Goal: Task Accomplishment & Management: Manage account settings

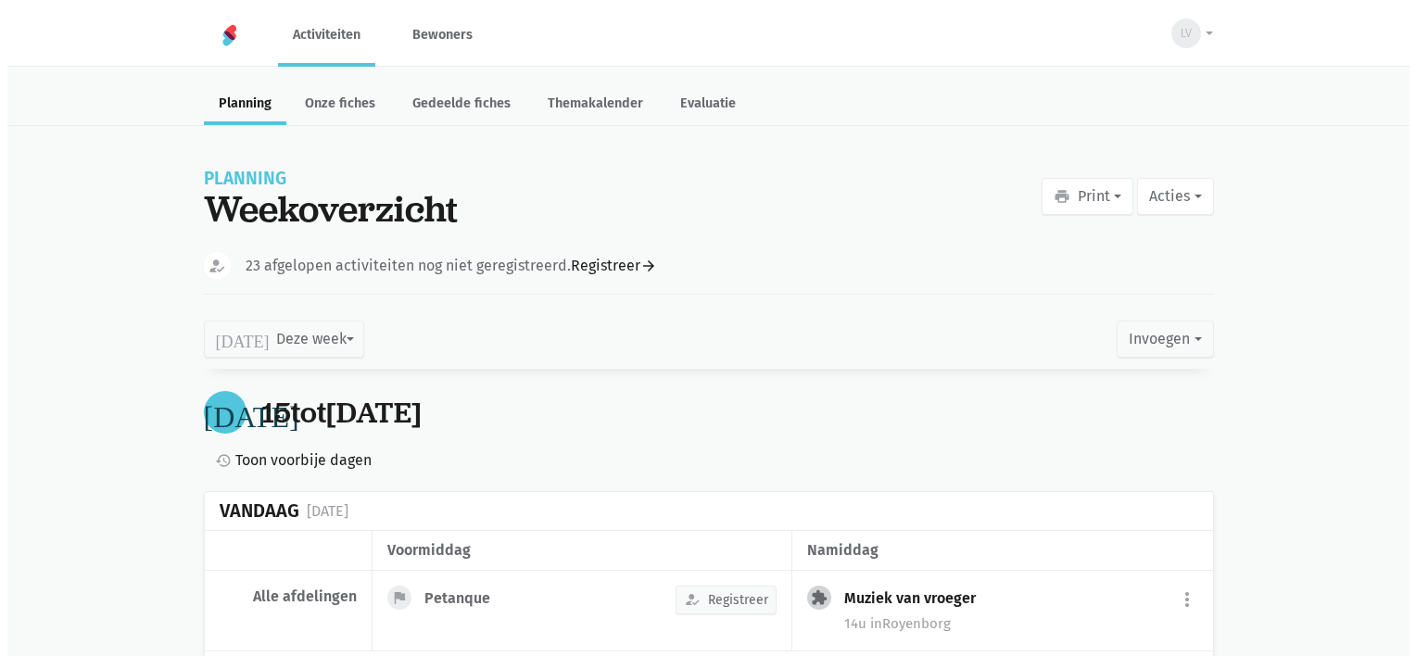
scroll to position [1281, 0]
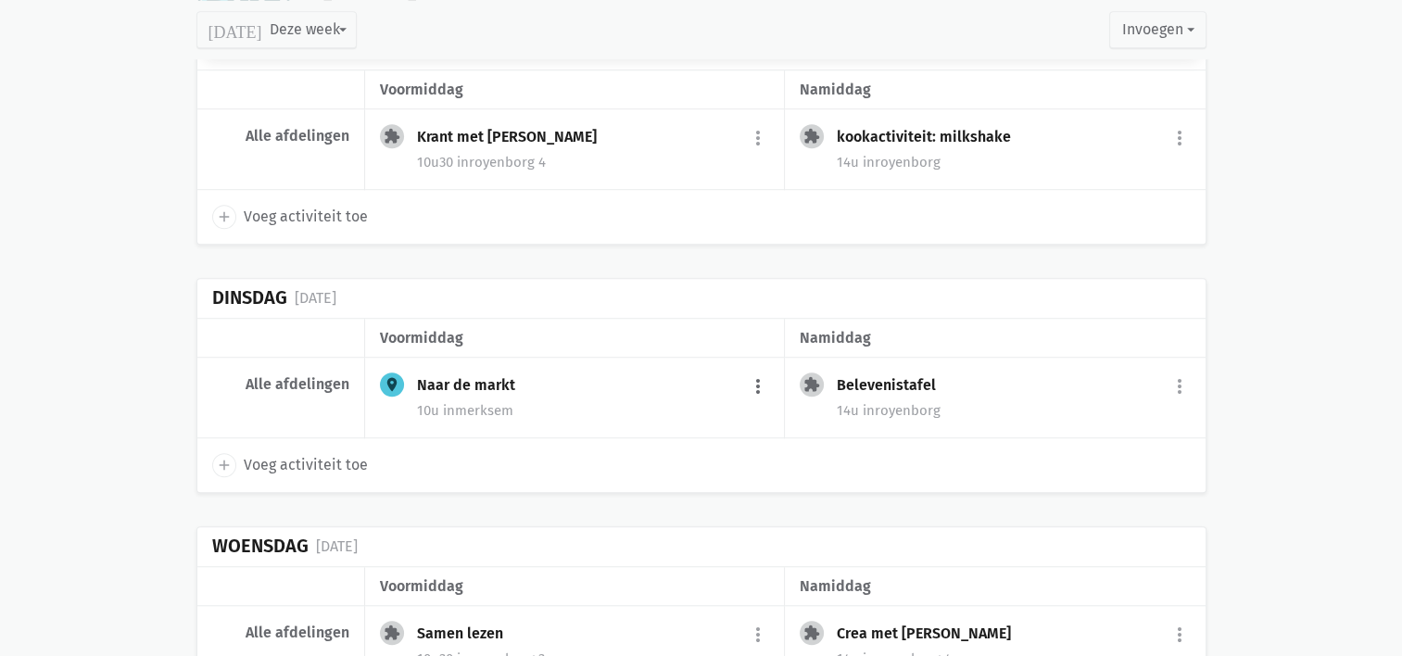
click at [764, 372] on button "more_vert" at bounding box center [758, 386] width 22 height 35
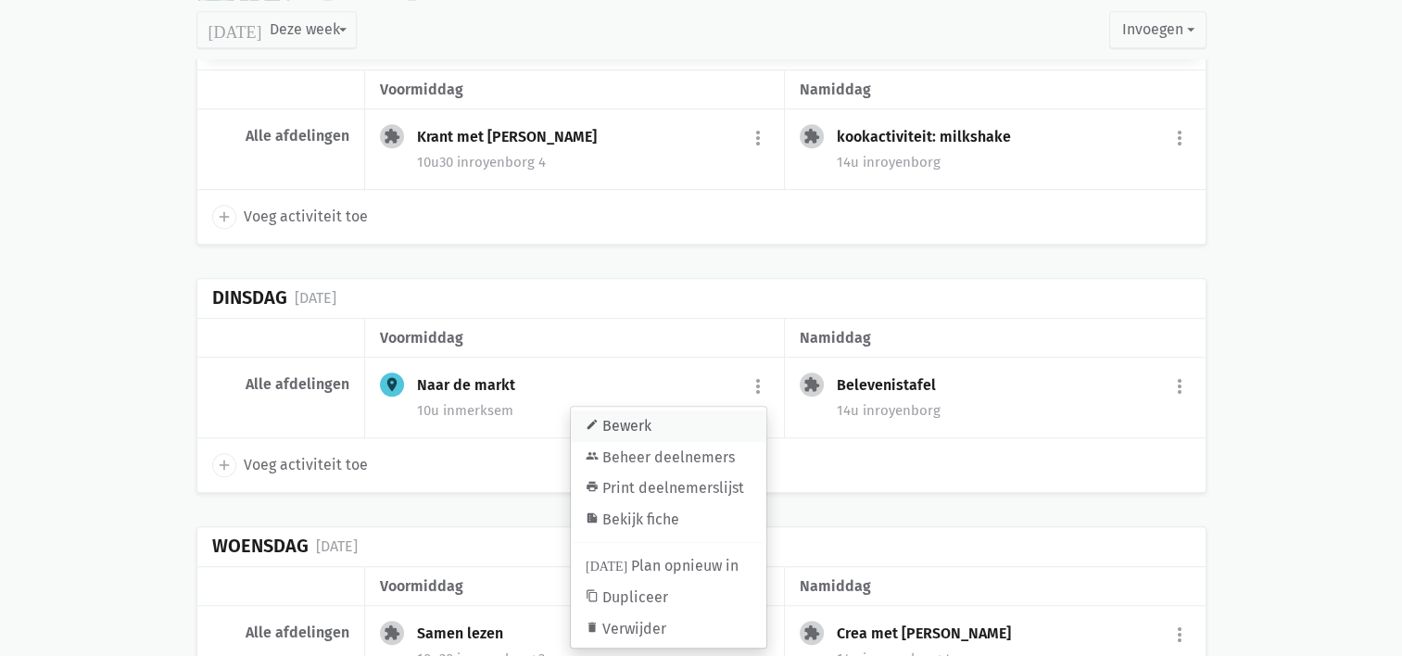
click at [700, 419] on link "edit Bewerk" at bounding box center [669, 426] width 196 height 32
select select "10:00"
select select "11:00"
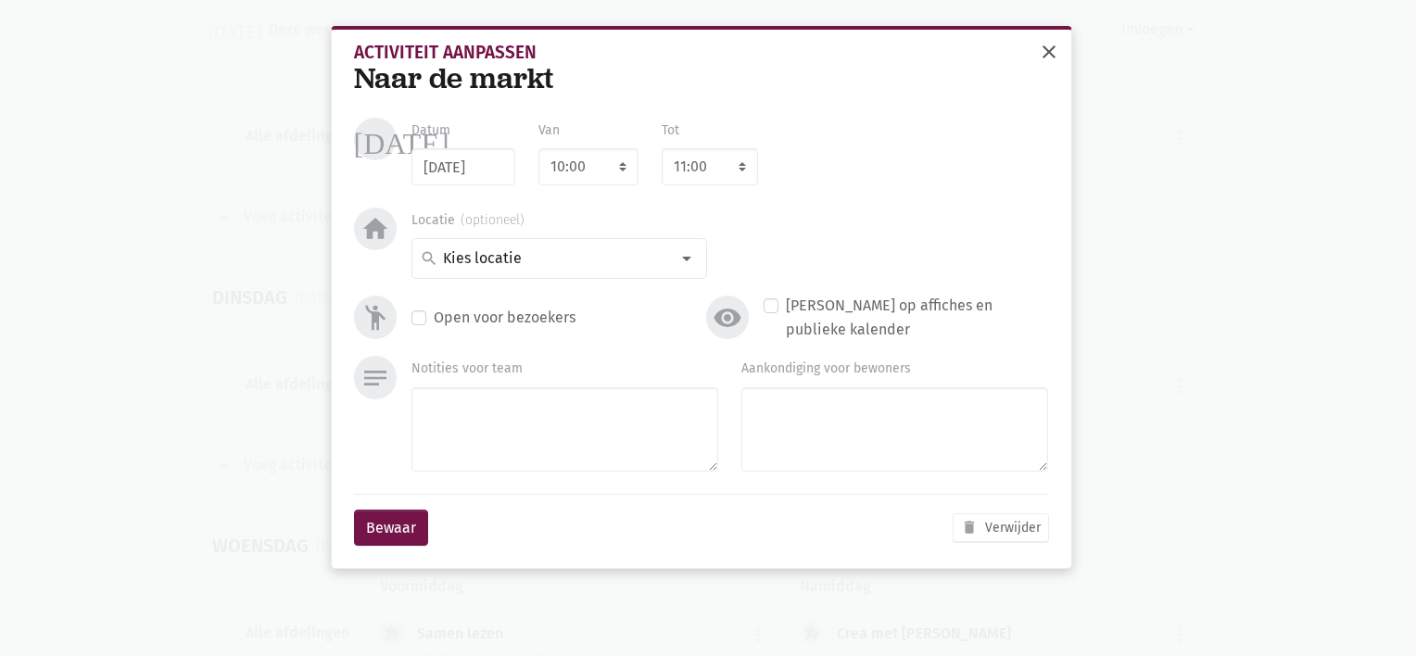
click at [1049, 67] on button "close" at bounding box center [1048, 53] width 37 height 41
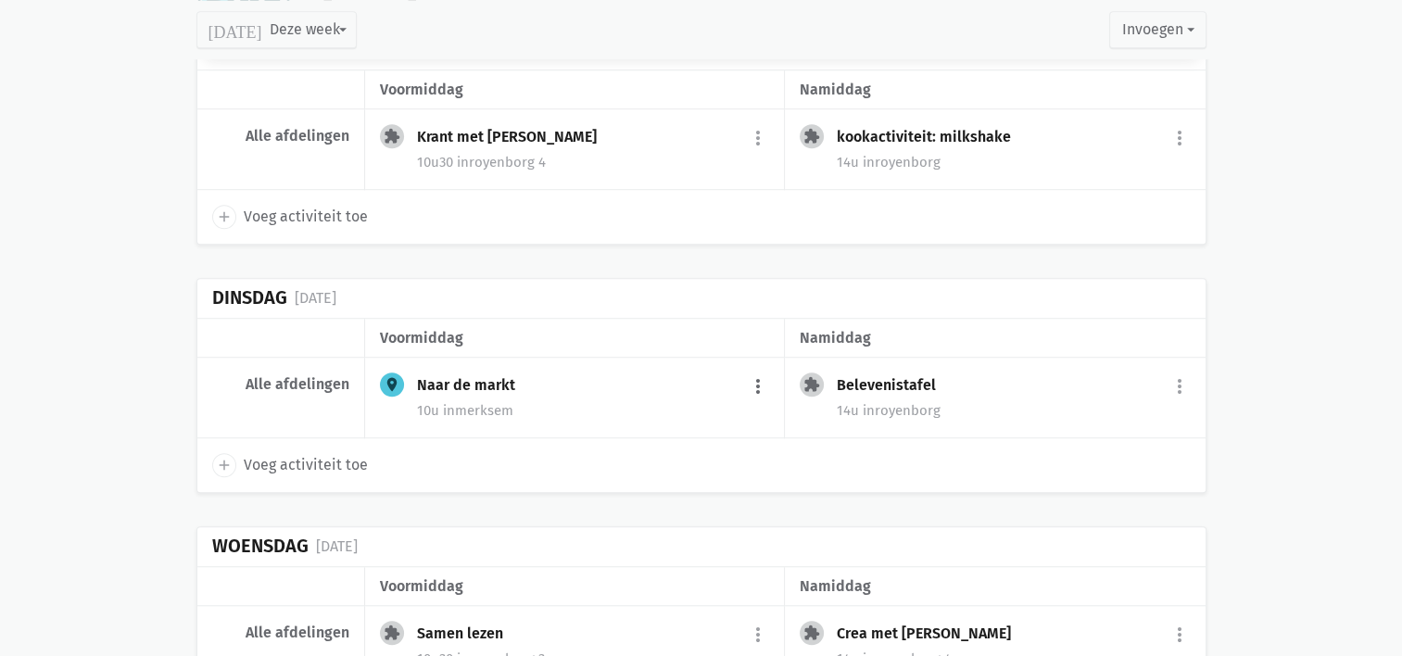
click at [763, 380] on button "more_vert" at bounding box center [758, 386] width 22 height 35
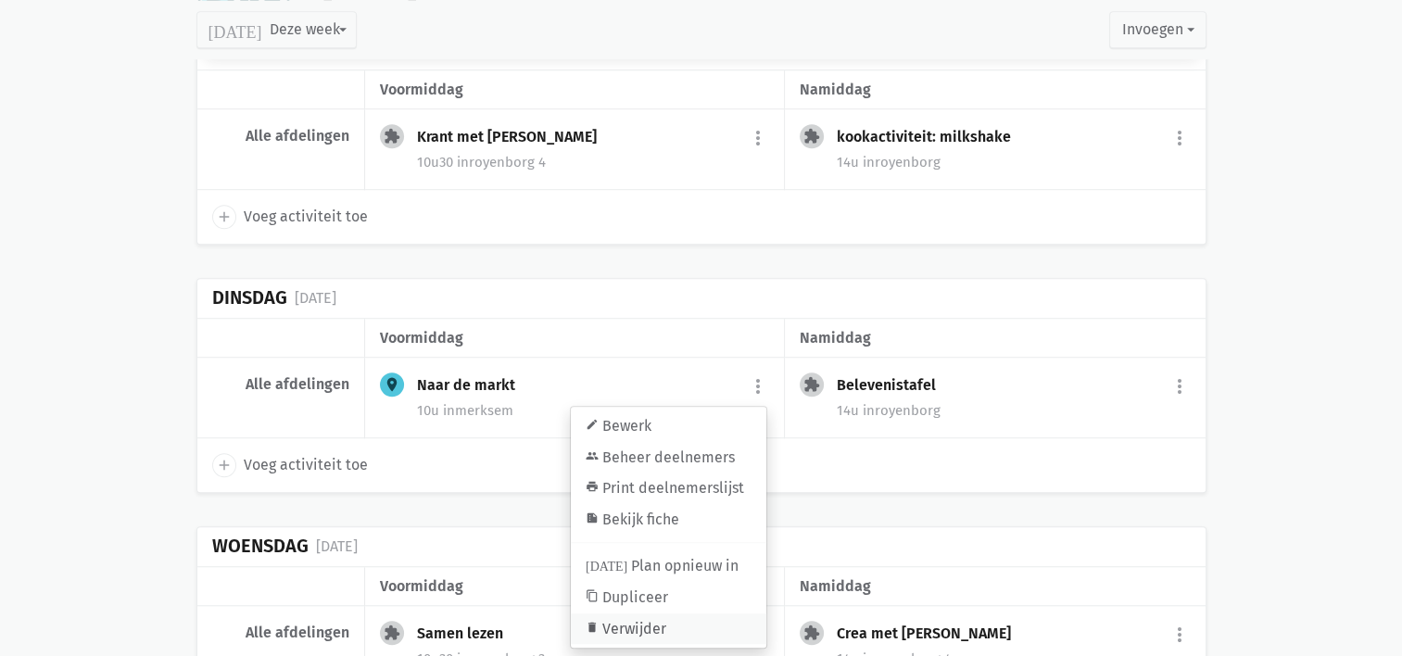
click at [684, 618] on link "delete Verwijder" at bounding box center [669, 629] width 196 height 32
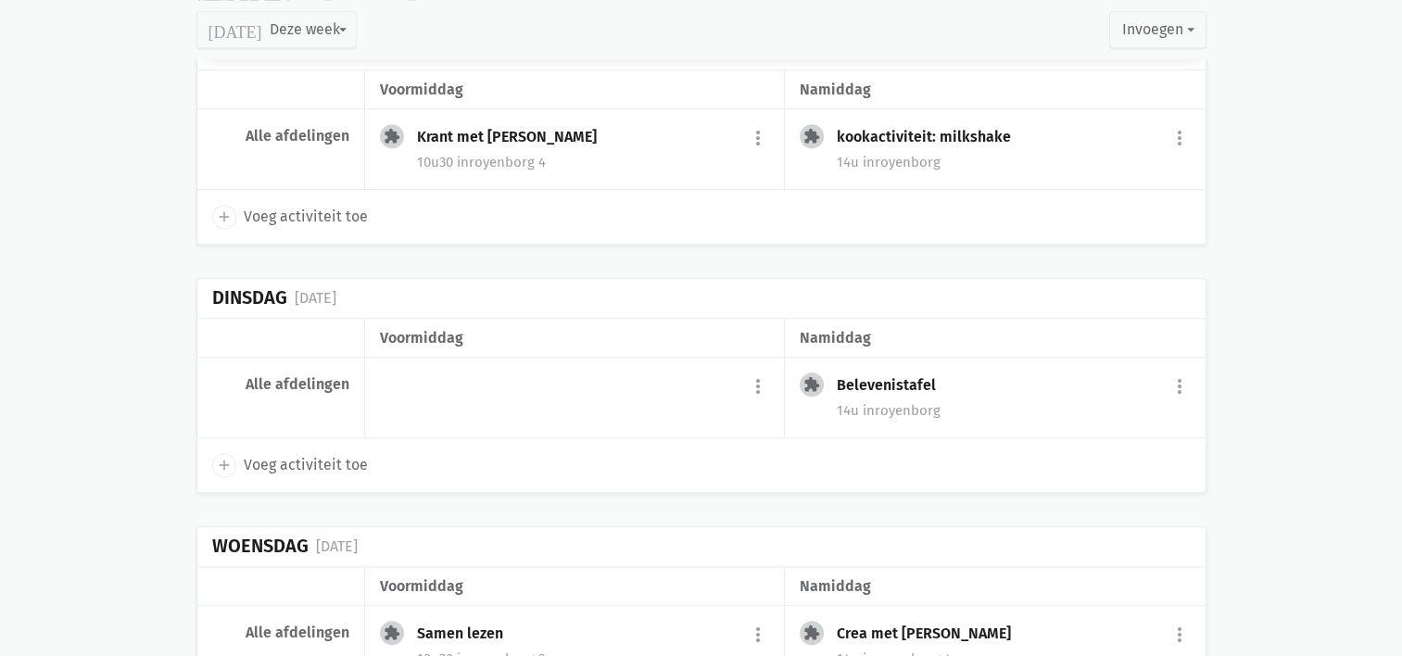
click at [220, 457] on icon "add" at bounding box center [224, 465] width 17 height 17
select select "14:00"
select select "15:00"
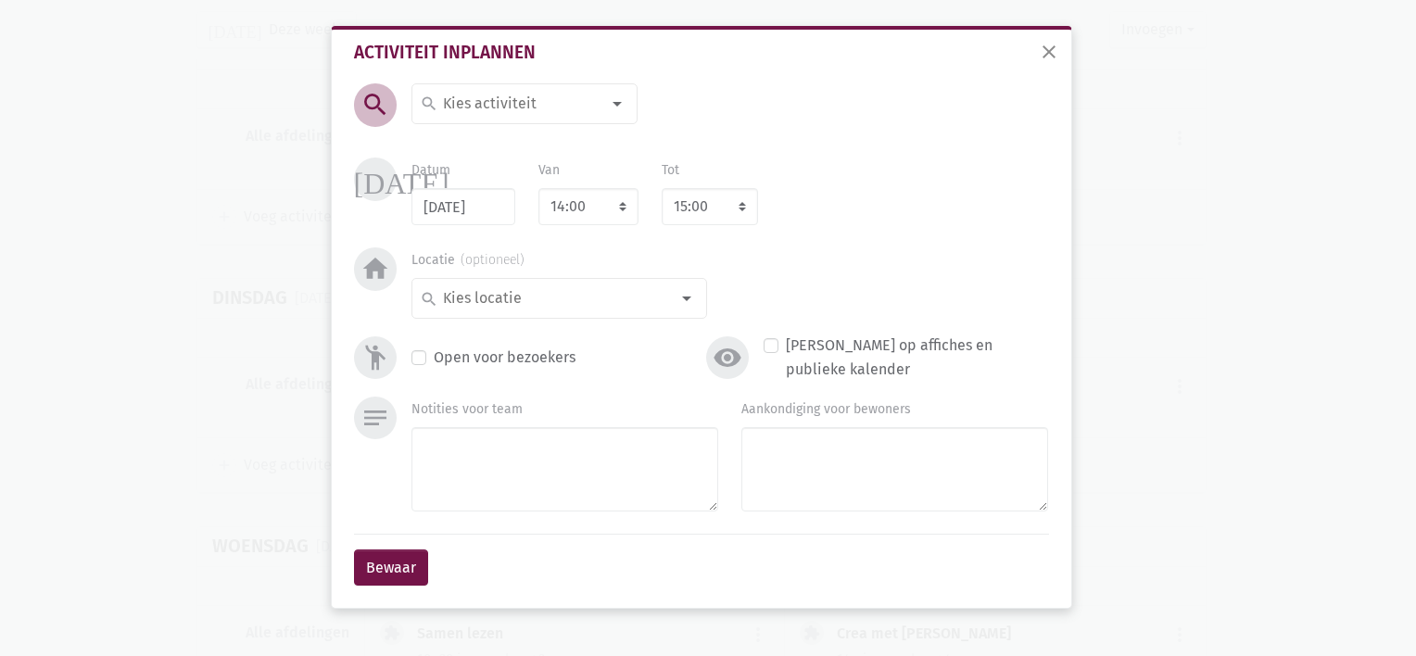
click at [452, 104] on input at bounding box center [520, 104] width 160 height 24
type input "Naar de winkel"
click at [649, 302] on input at bounding box center [554, 298] width 229 height 24
type input "Merksem"
click at [612, 293] on input at bounding box center [554, 298] width 229 height 24
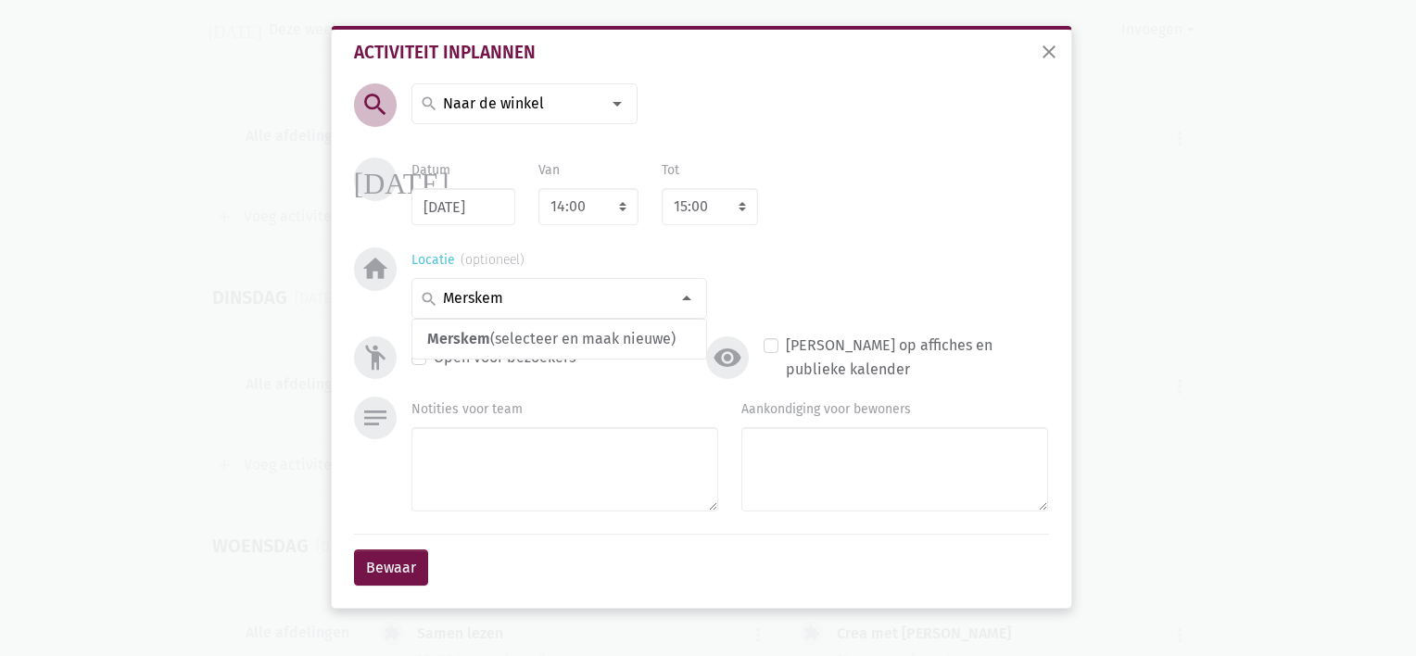
click at [478, 301] on input "Merskem" at bounding box center [554, 298] width 229 height 24
click at [505, 300] on input "Merskem" at bounding box center [554, 298] width 229 height 24
type input "Merksem"
click at [477, 334] on label "merksem" at bounding box center [473, 335] width 62 height 24
click at [383, 578] on button "Bewaar" at bounding box center [391, 567] width 74 height 37
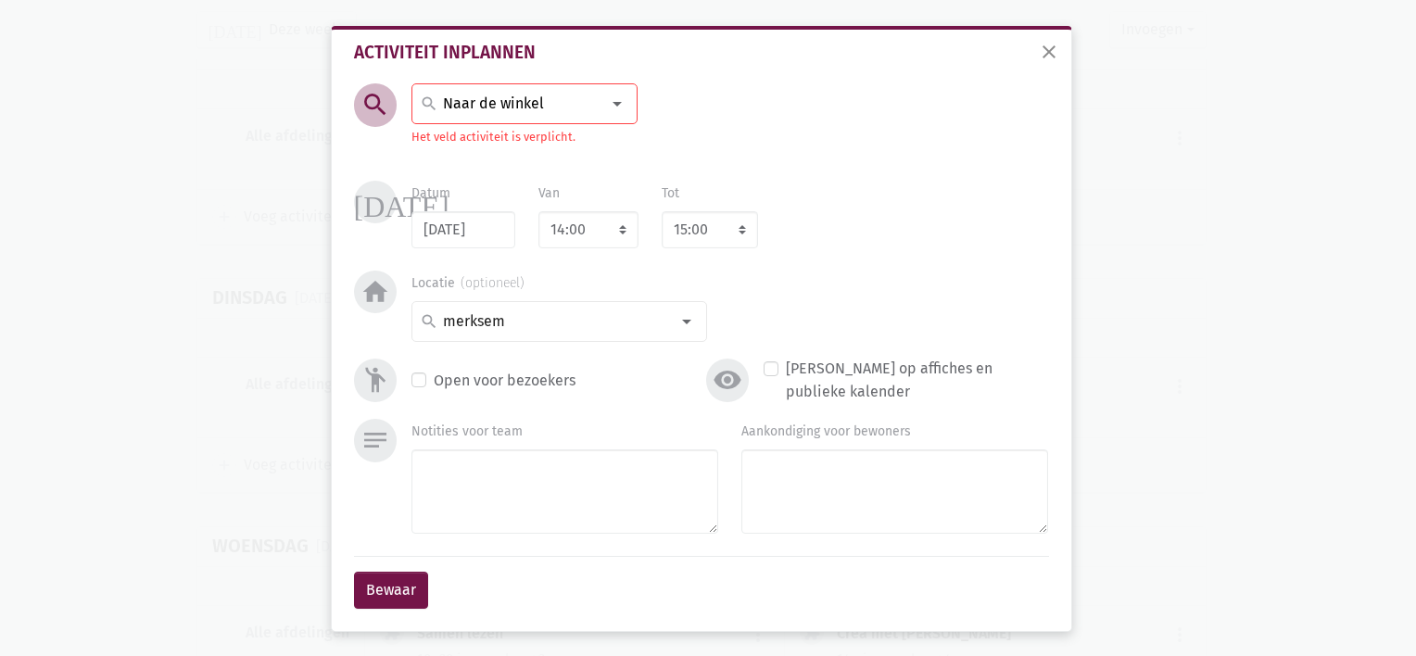
click at [561, 92] on input "Naar de winkel" at bounding box center [520, 104] width 160 height 24
click at [495, 181] on span "Naar de winkel" at bounding box center [478, 176] width 103 height 18
click at [379, 581] on button "Bewaar" at bounding box center [391, 590] width 74 height 37
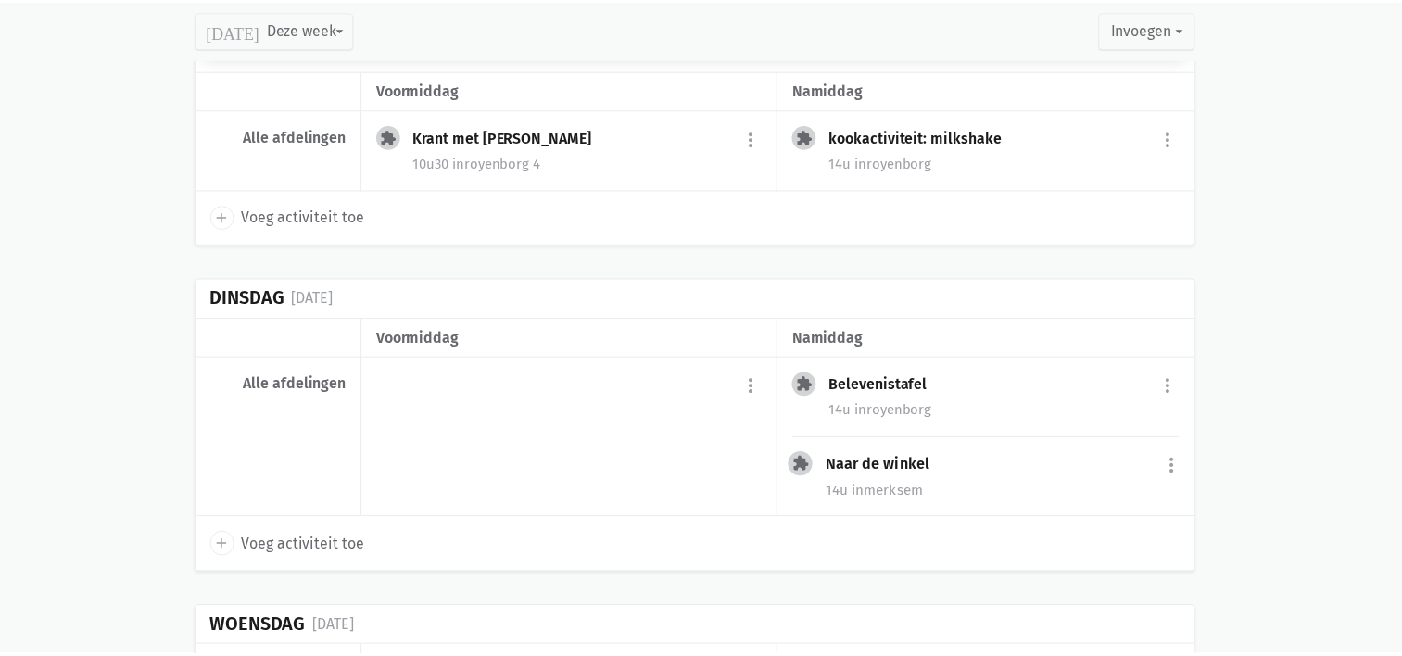
scroll to position [1327, 0]
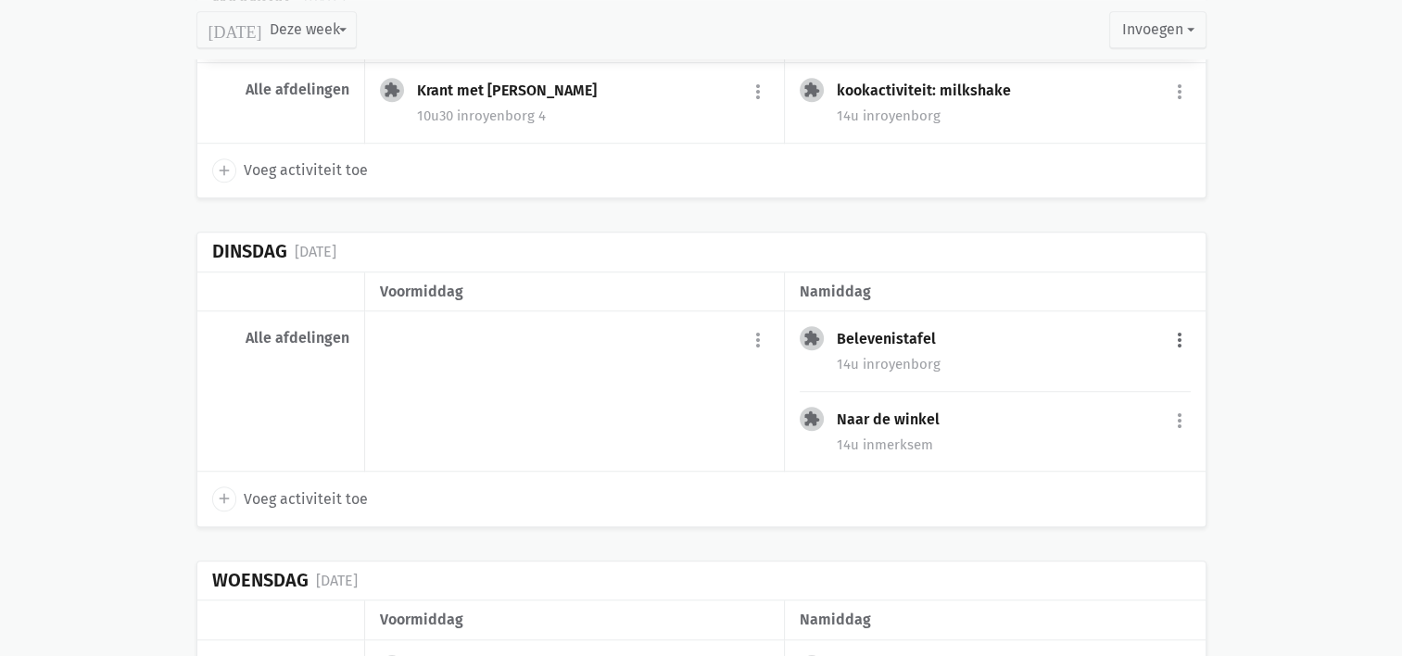
click at [1185, 334] on button "more_vert" at bounding box center [1179, 339] width 22 height 35
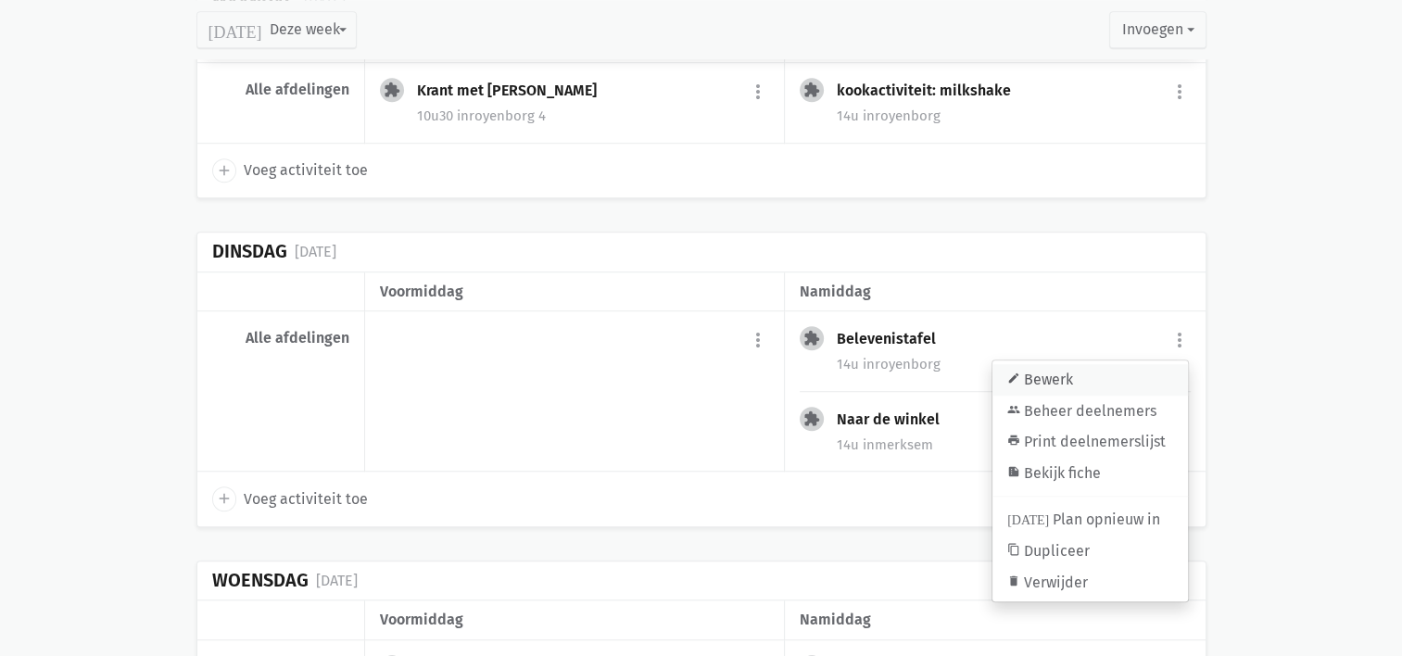
click at [1069, 374] on link "edit Bewerk" at bounding box center [1090, 380] width 196 height 32
select select "14:00"
select select "15:00"
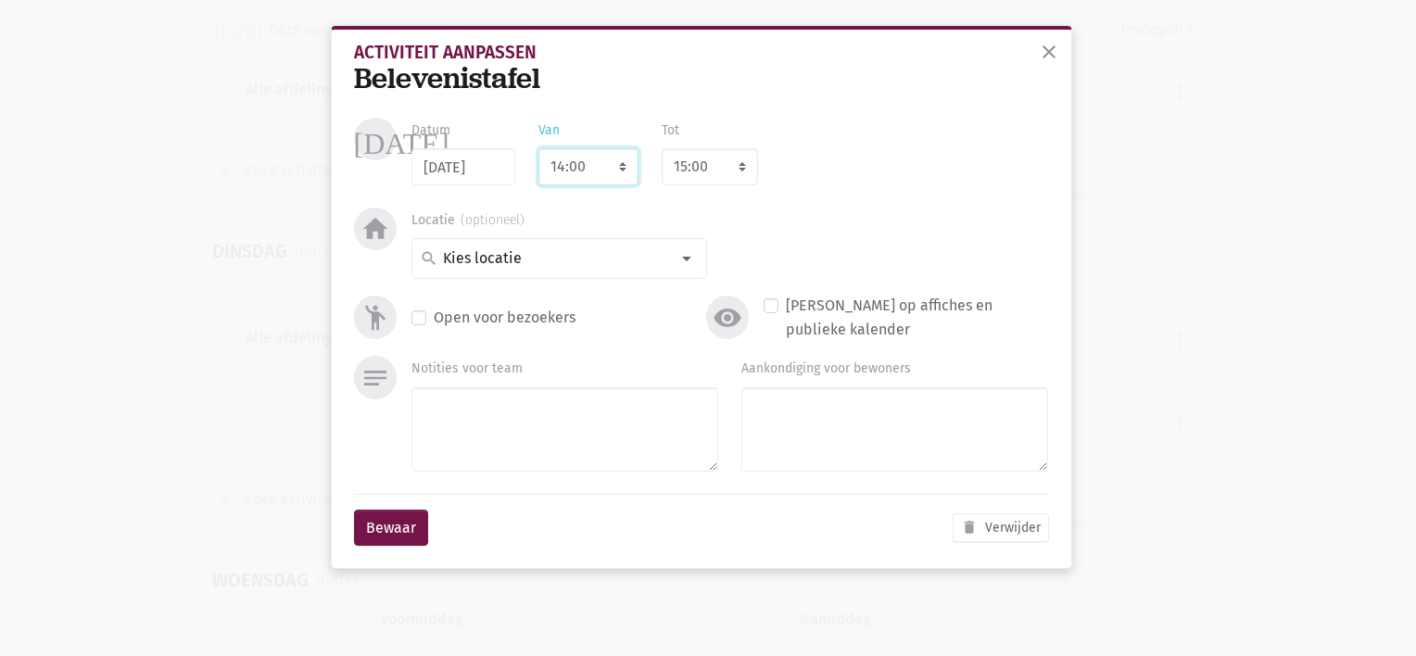
click at [608, 164] on select "7:00 7:15 7:30 7:45 8:00 8:15 8:30 8:45 9:00 9:15 9:30 9:45 10:00 10:15 10:30 1…" at bounding box center [588, 166] width 100 height 37
select select "10:30"
click at [538, 148] on select "7:00 7:15 7:30 7:45 8:00 8:15 8:30 8:45 9:00 9:15 9:30 9:45 10:00 10:15 10:30 1…" at bounding box center [588, 166] width 100 height 37
select select "11:30"
click at [406, 532] on button "Bewaar" at bounding box center [391, 528] width 74 height 37
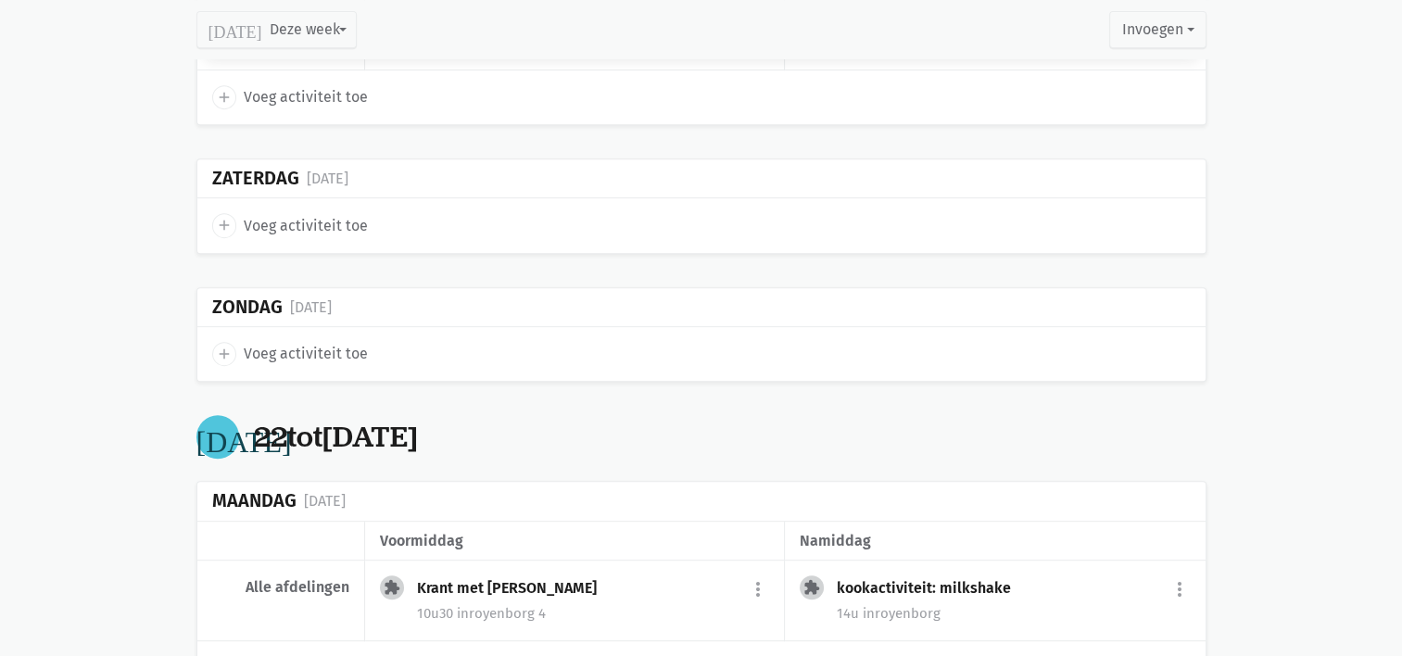
scroll to position [861, 0]
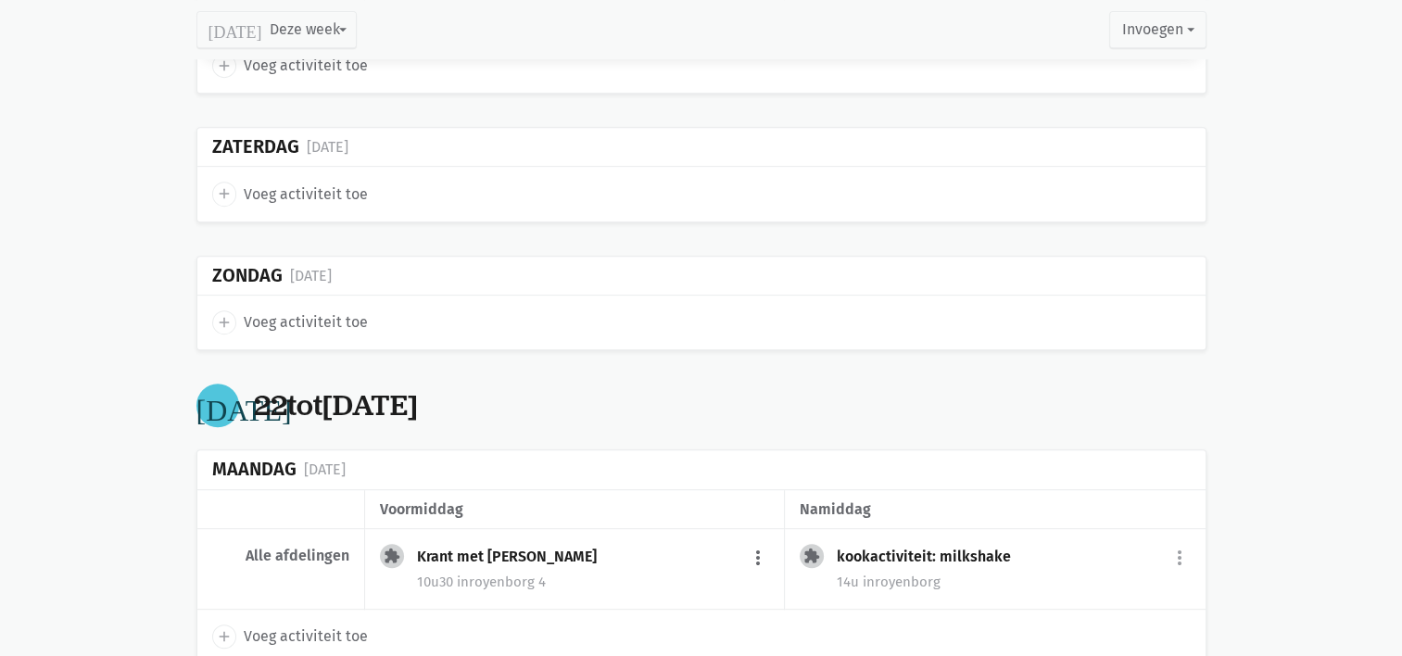
click at [757, 556] on button "more_vert" at bounding box center [758, 557] width 22 height 35
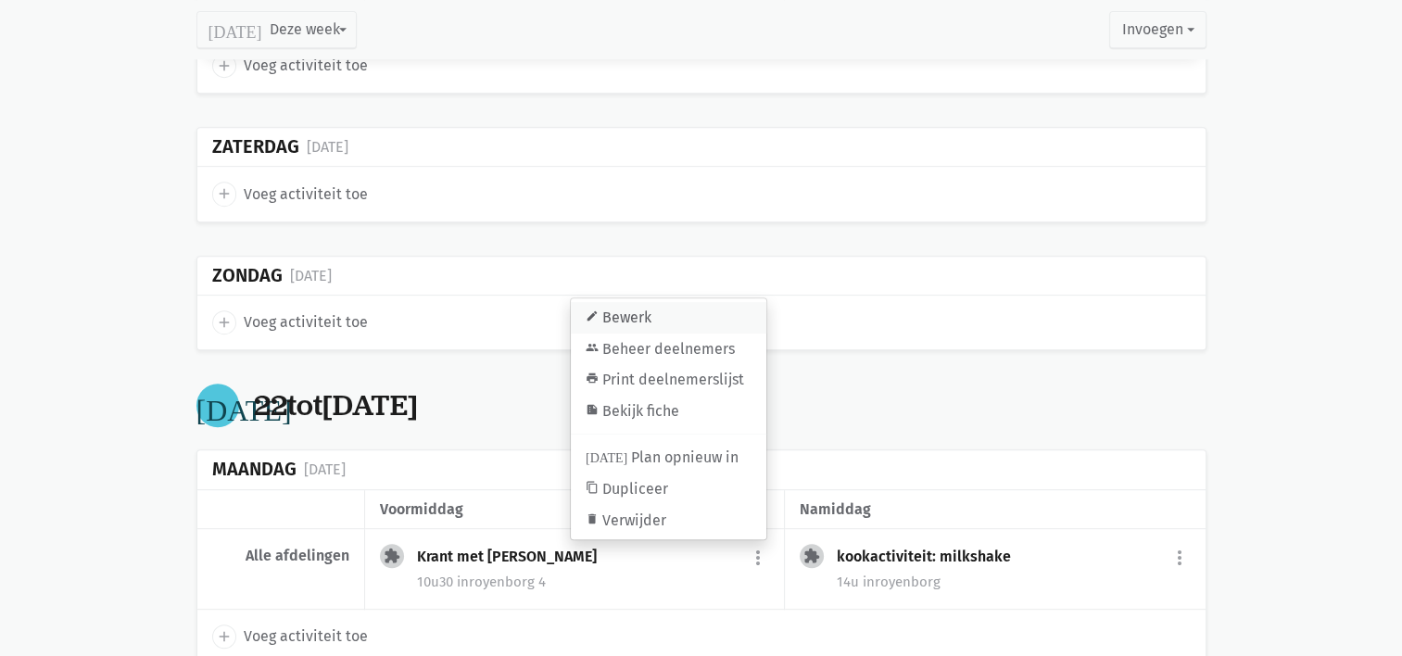
click at [675, 307] on link "edit Bewerk" at bounding box center [669, 318] width 196 height 32
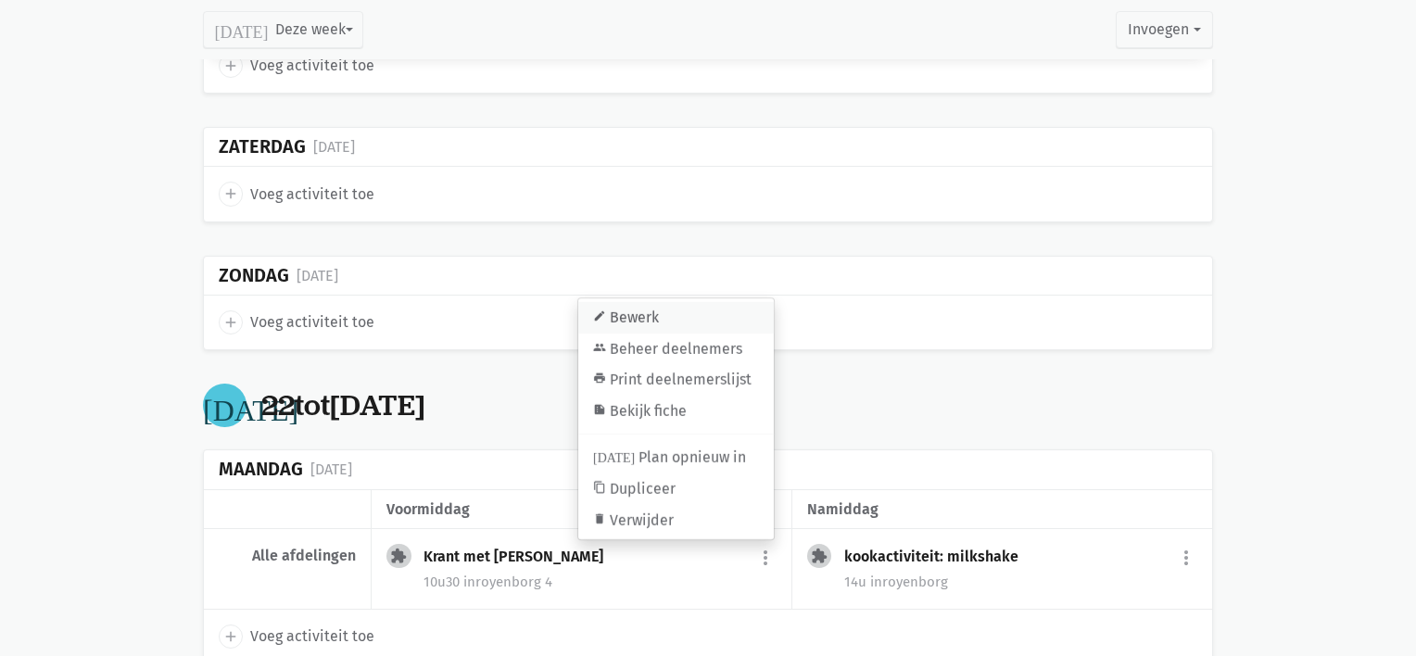
select select "10:30"
select select "11:30"
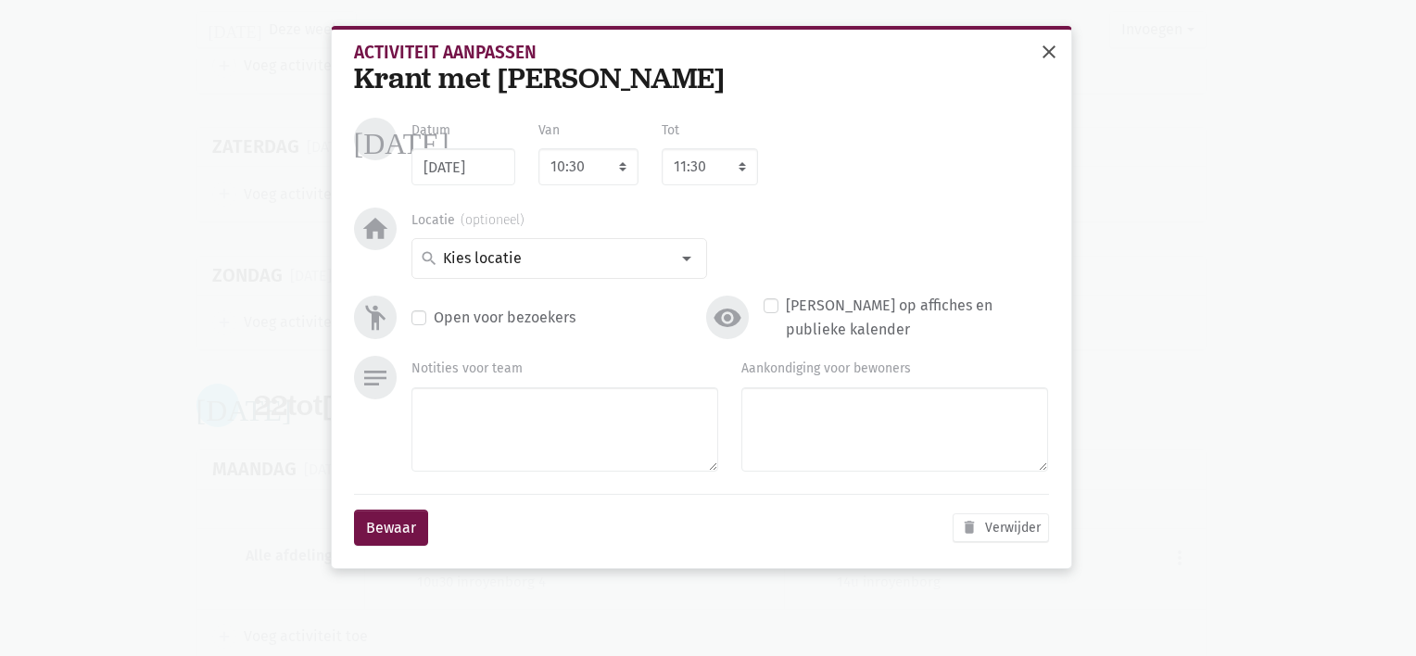
click at [1045, 52] on span "close" at bounding box center [1049, 52] width 22 height 22
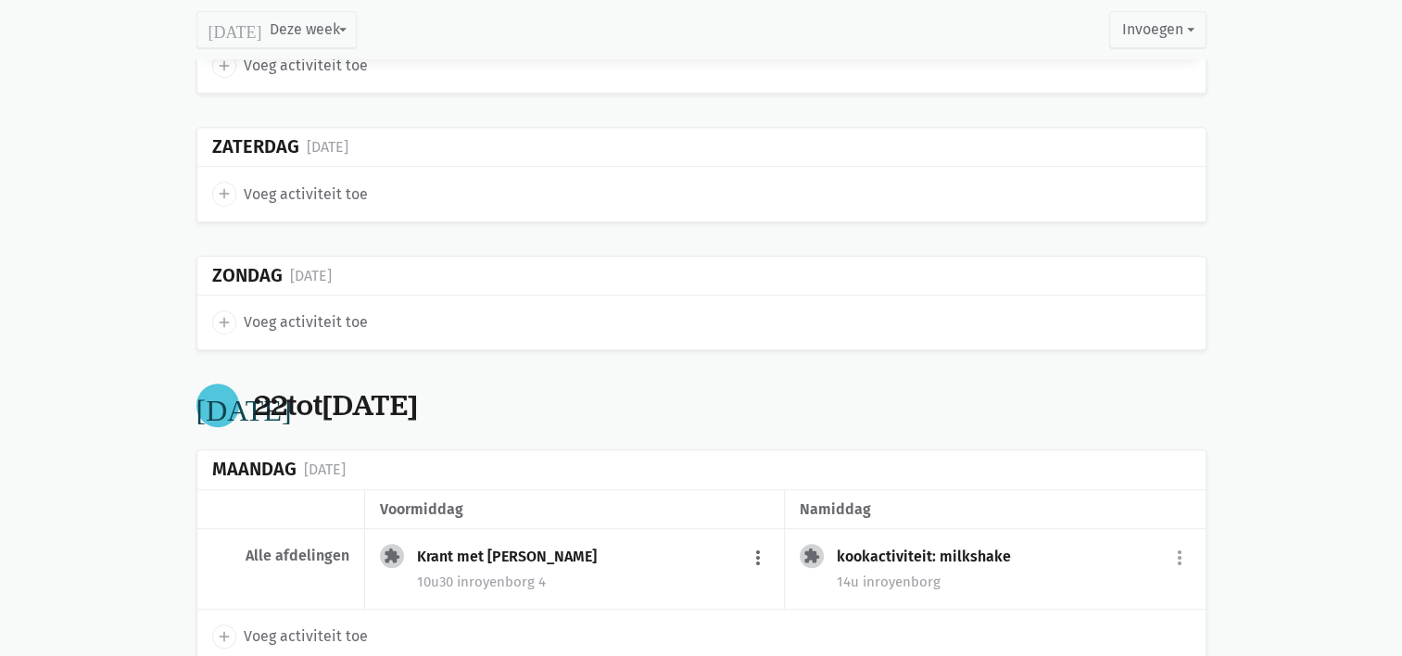
click at [763, 545] on button "more_vert" at bounding box center [758, 557] width 22 height 35
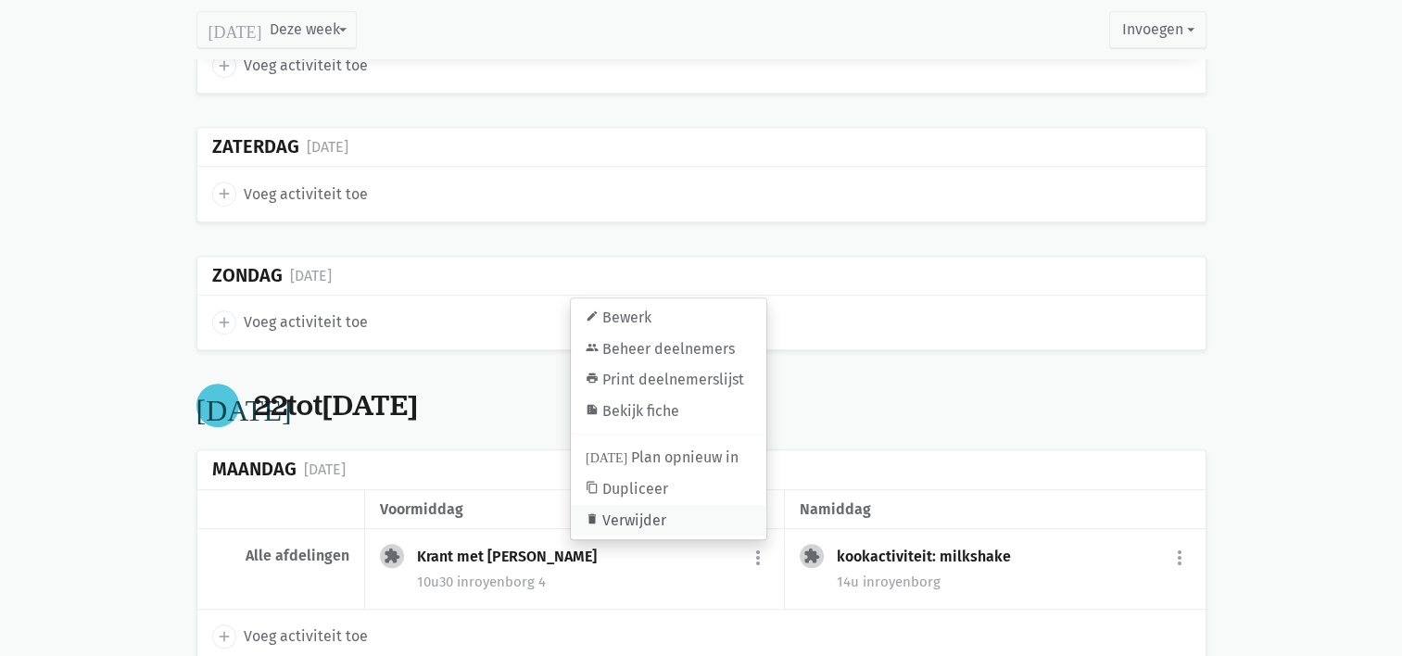
click at [701, 514] on link "delete Verwijder" at bounding box center [669, 521] width 196 height 32
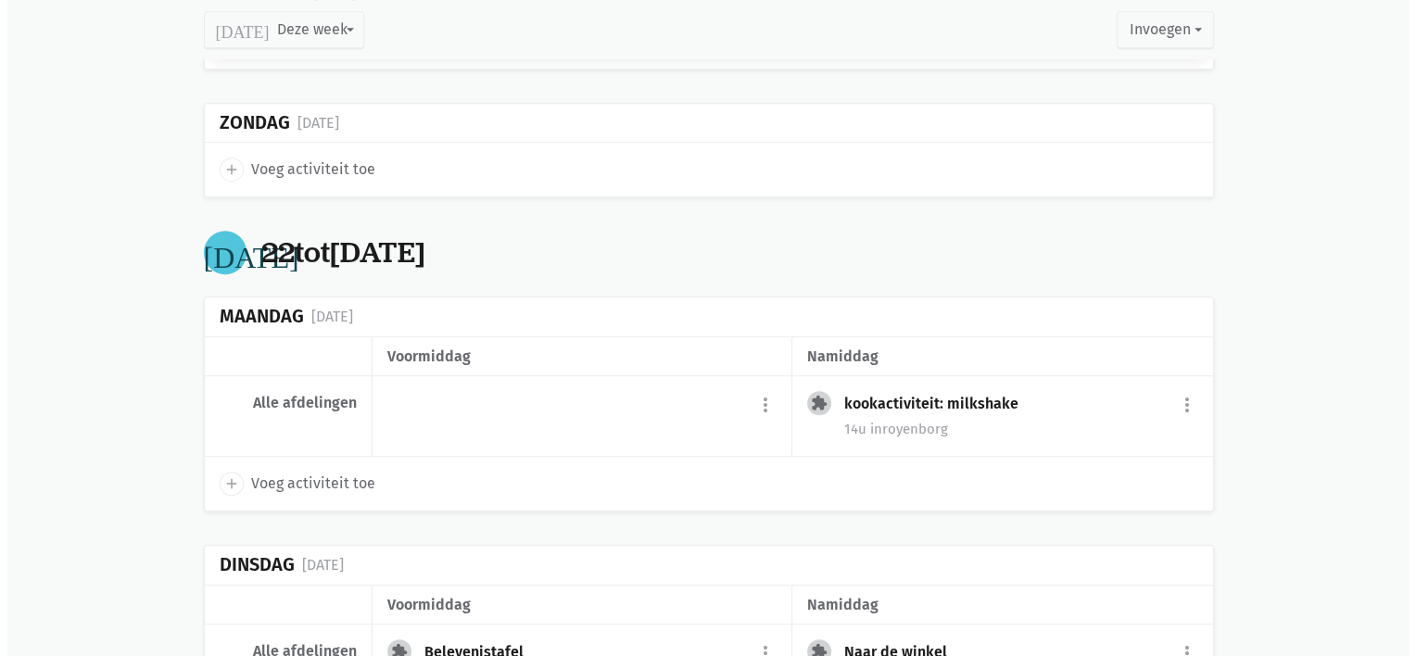
scroll to position [1079, 0]
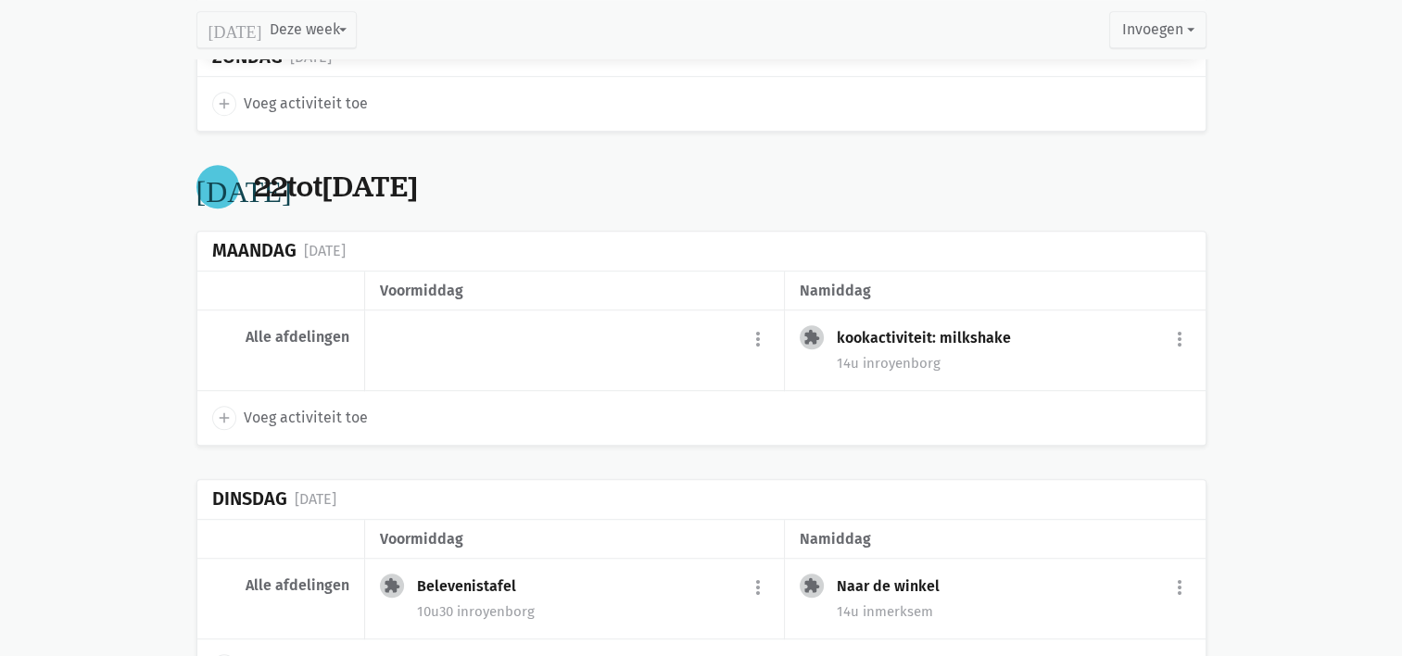
click at [212, 409] on span "add" at bounding box center [224, 418] width 24 height 24
select select "14:00"
select select "15:00"
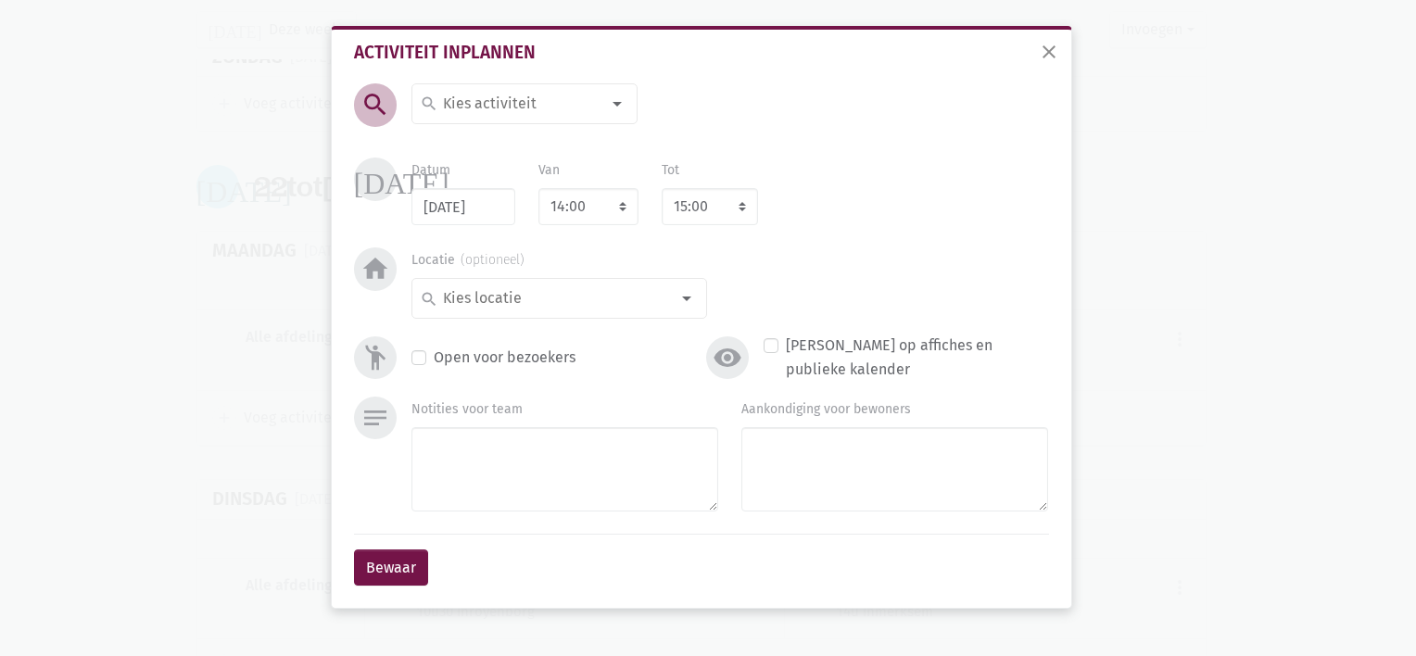
click at [474, 115] on input at bounding box center [520, 104] width 160 height 24
type input "Koffieklets met An"
click at [623, 220] on select "7:00 7:15 7:30 7:45 8:00 8:15 8:30 8:45 9:00 9:15 9:30 9:45 10:00 10:15 10:30 1…" at bounding box center [588, 206] width 100 height 37
select select "10:30"
click at [538, 188] on select "7:00 7:15 7:30 7:45 8:00 8:15 8:30 8:45 9:00 9:15 9:30 9:45 10:00 10:15 10:30 1…" at bounding box center [588, 206] width 100 height 37
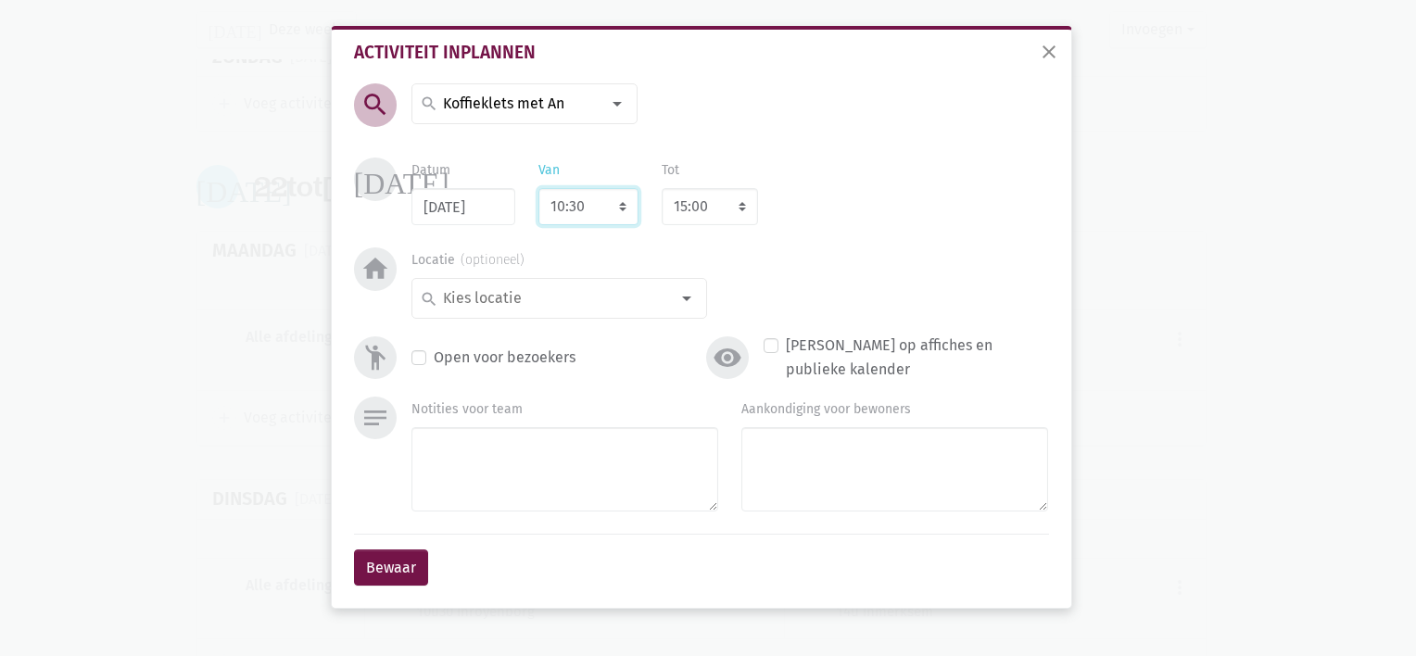
select select "11:30"
click at [542, 304] on input at bounding box center [554, 298] width 229 height 24
type input "Royenborg 2"
click at [499, 334] on label "royenborg 2" at bounding box center [482, 335] width 80 height 24
click at [385, 561] on button "Bewaar" at bounding box center [391, 567] width 74 height 37
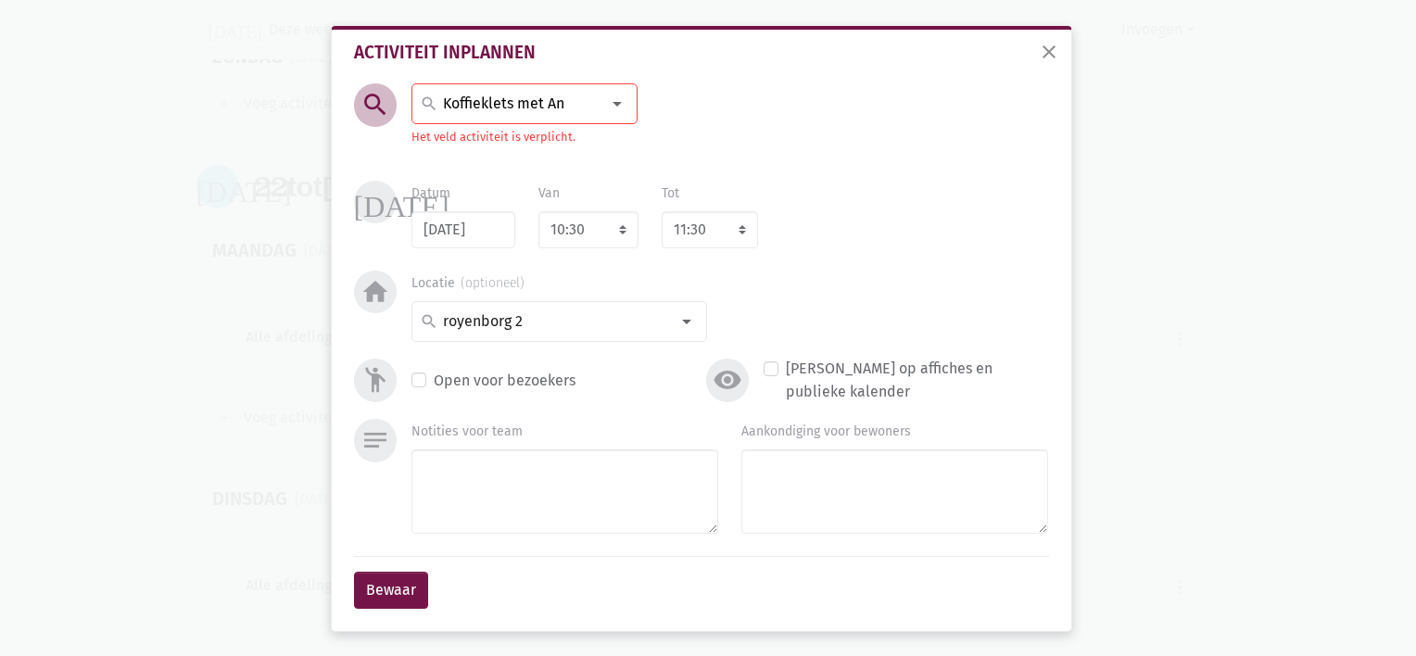
click at [578, 107] on input "Koffieklets met An" at bounding box center [520, 104] width 160 height 24
click at [530, 148] on span "Koffieklets met An" at bounding box center [489, 144] width 125 height 18
click at [395, 589] on button "Bewaar" at bounding box center [391, 590] width 74 height 37
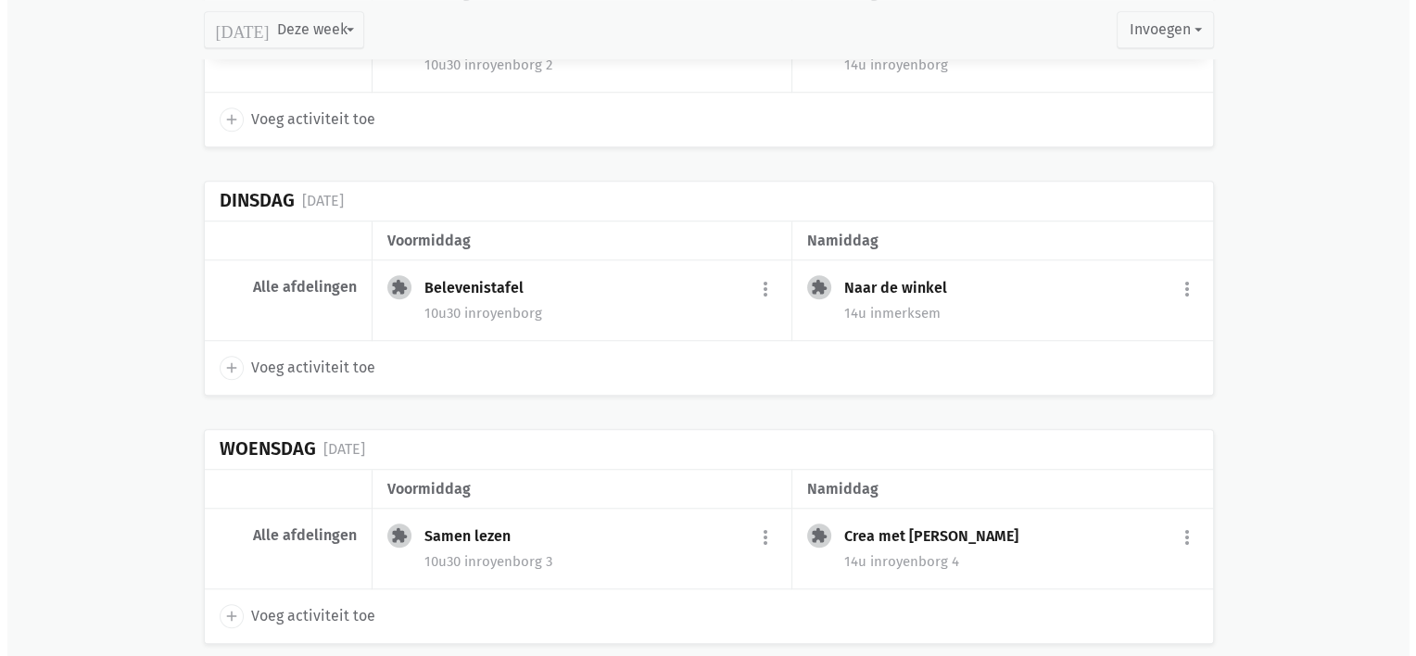
scroll to position [1398, 0]
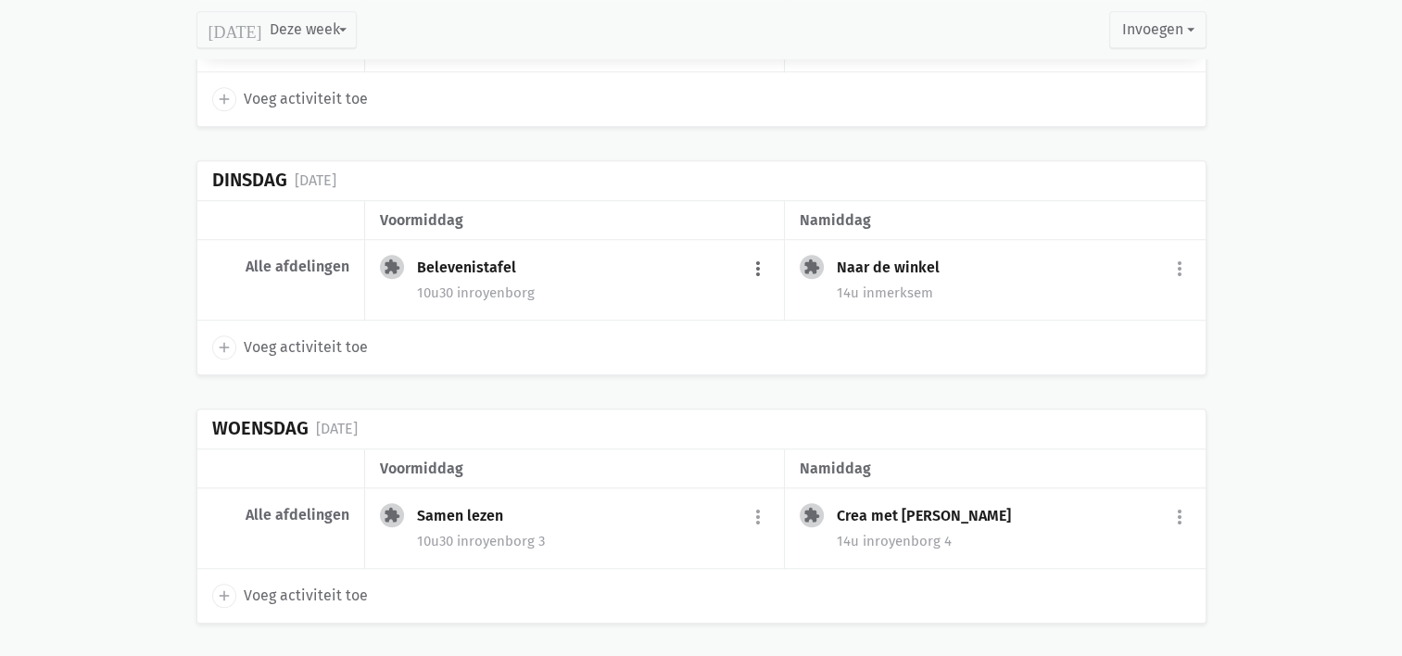
click at [756, 259] on button "more_vert" at bounding box center [758, 268] width 22 height 35
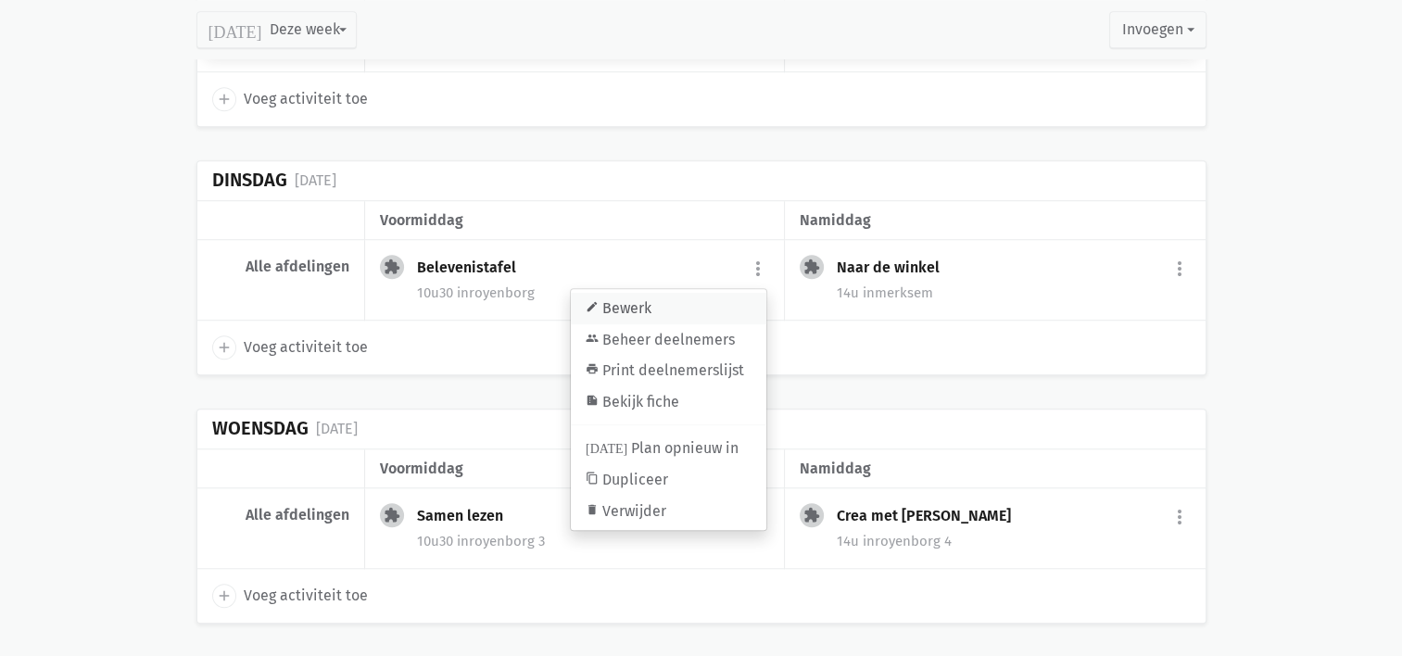
click at [712, 297] on link "edit Bewerk" at bounding box center [669, 309] width 196 height 32
select select "10:30"
select select "11:30"
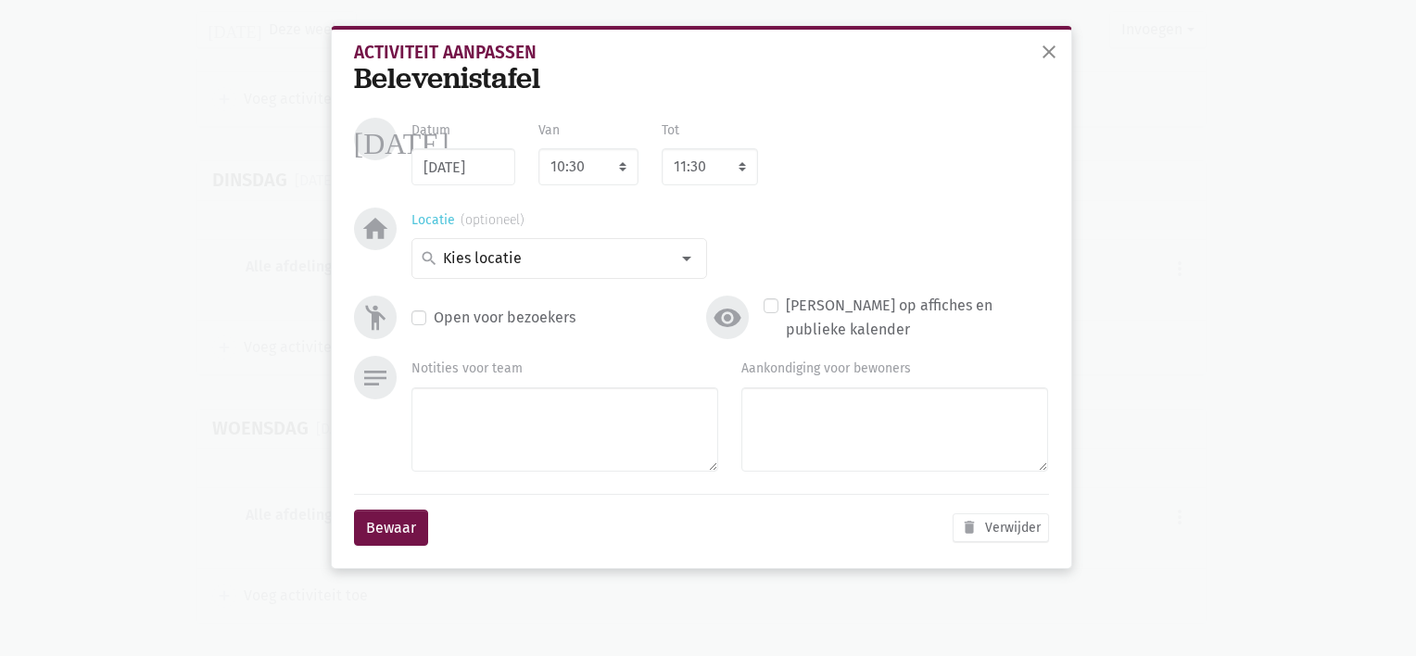
click at [551, 270] on input at bounding box center [554, 258] width 229 height 24
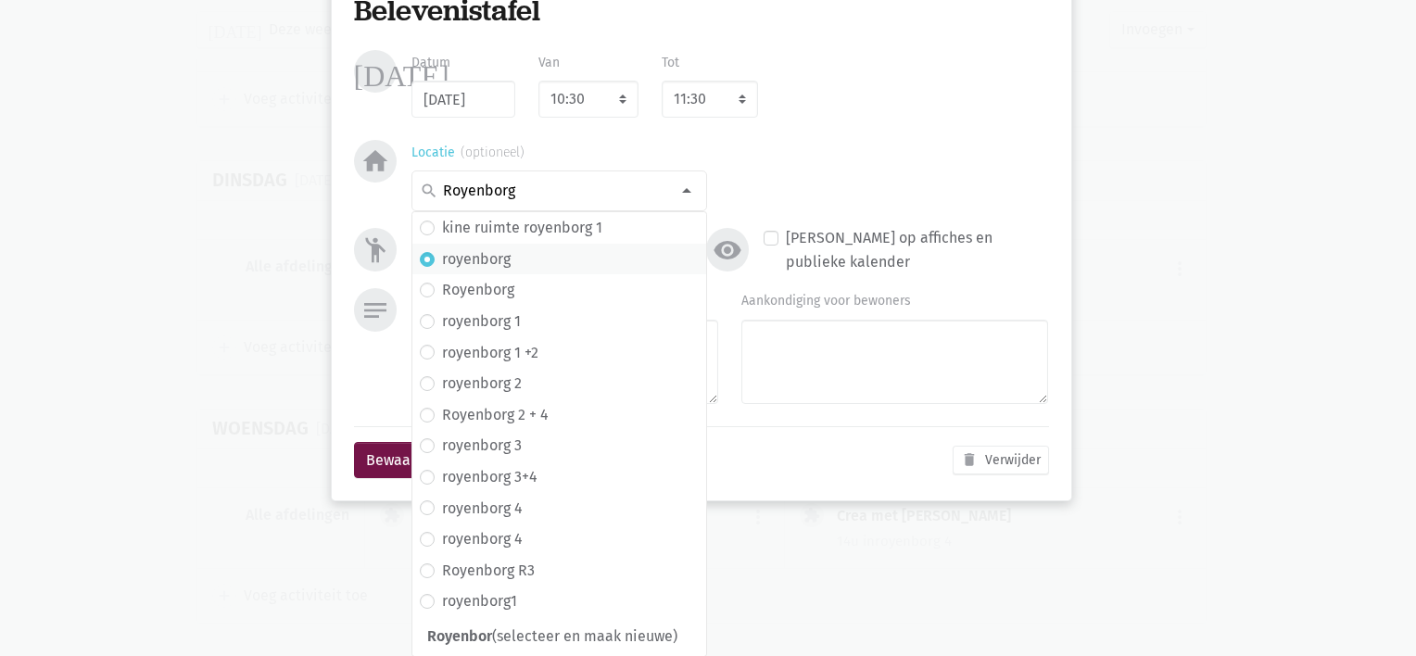
scroll to position [30, 0]
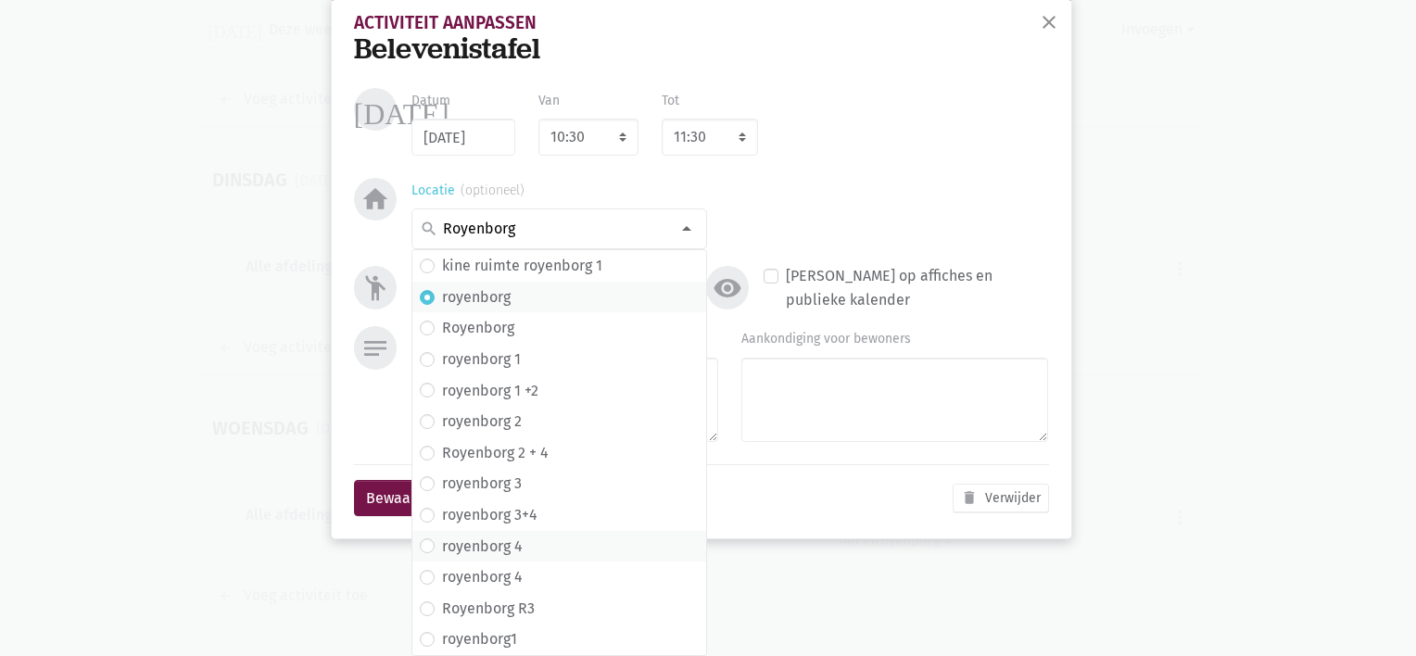
type input "Royenborg"
click at [486, 551] on label "royenborg 4" at bounding box center [482, 547] width 81 height 24
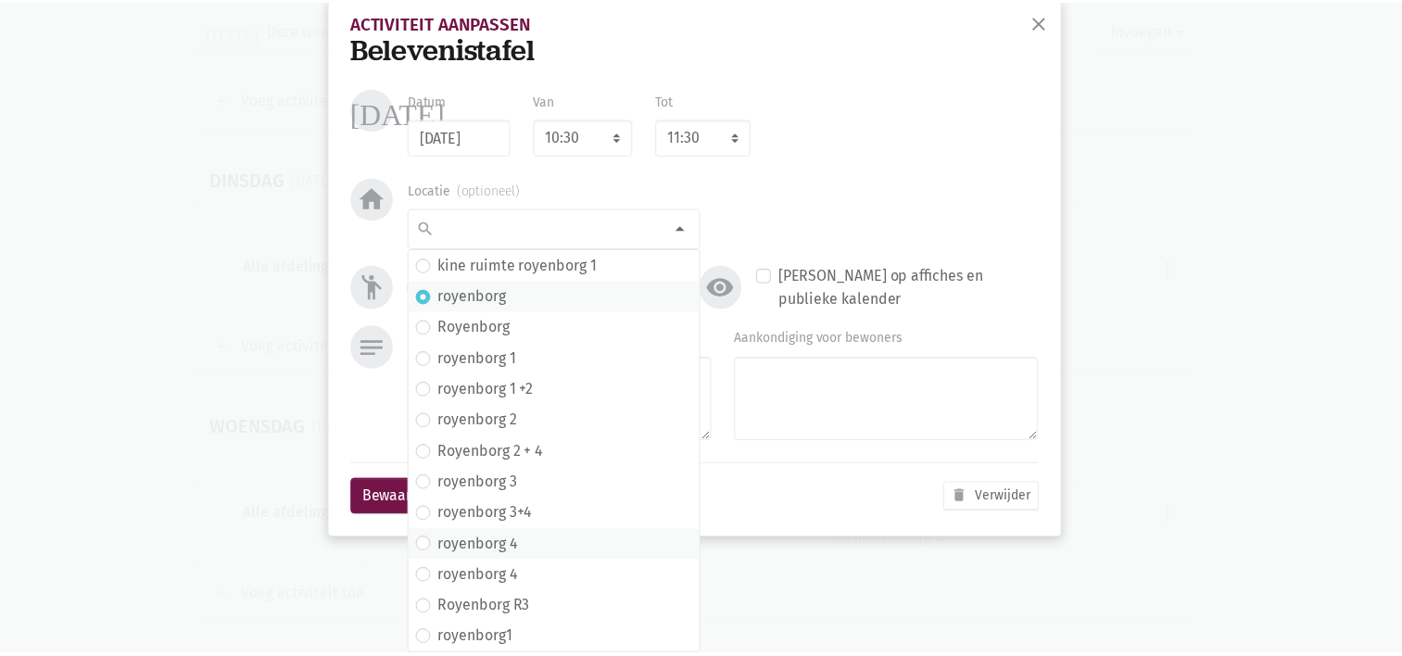
scroll to position [0, 0]
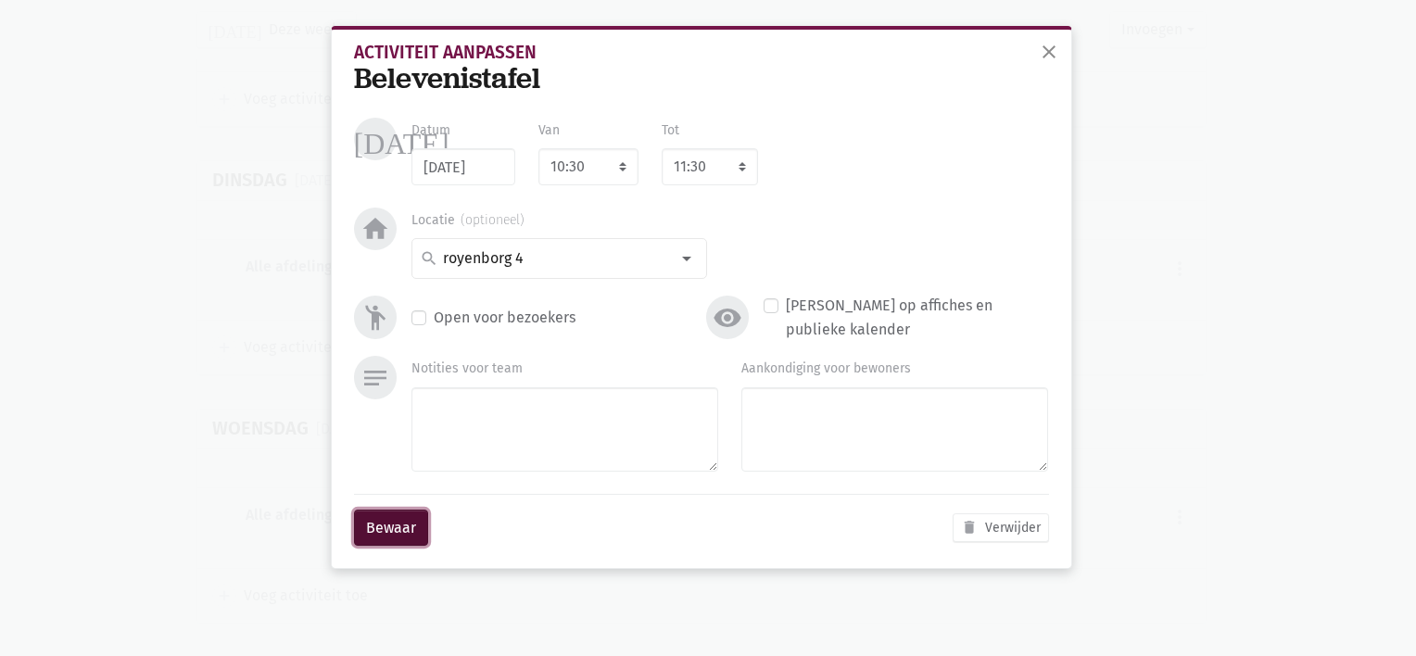
click at [392, 521] on button "Bewaar" at bounding box center [391, 528] width 74 height 37
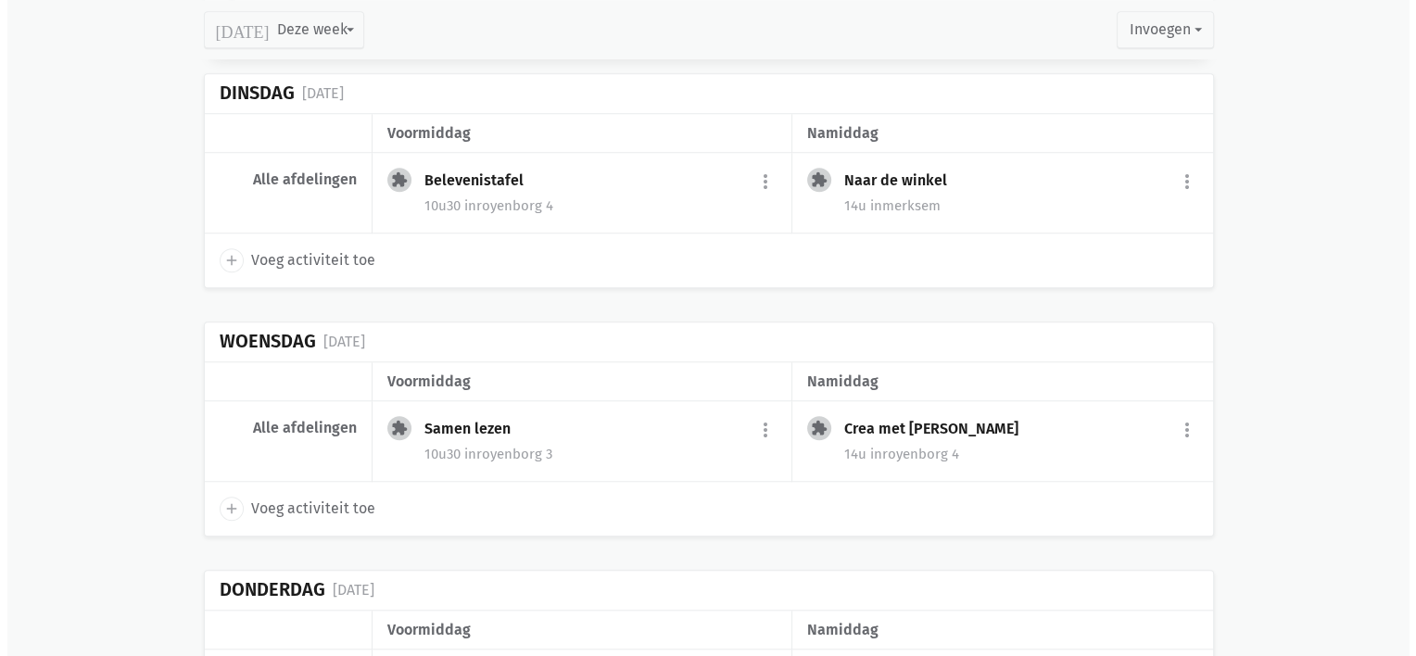
scroll to position [1489, 0]
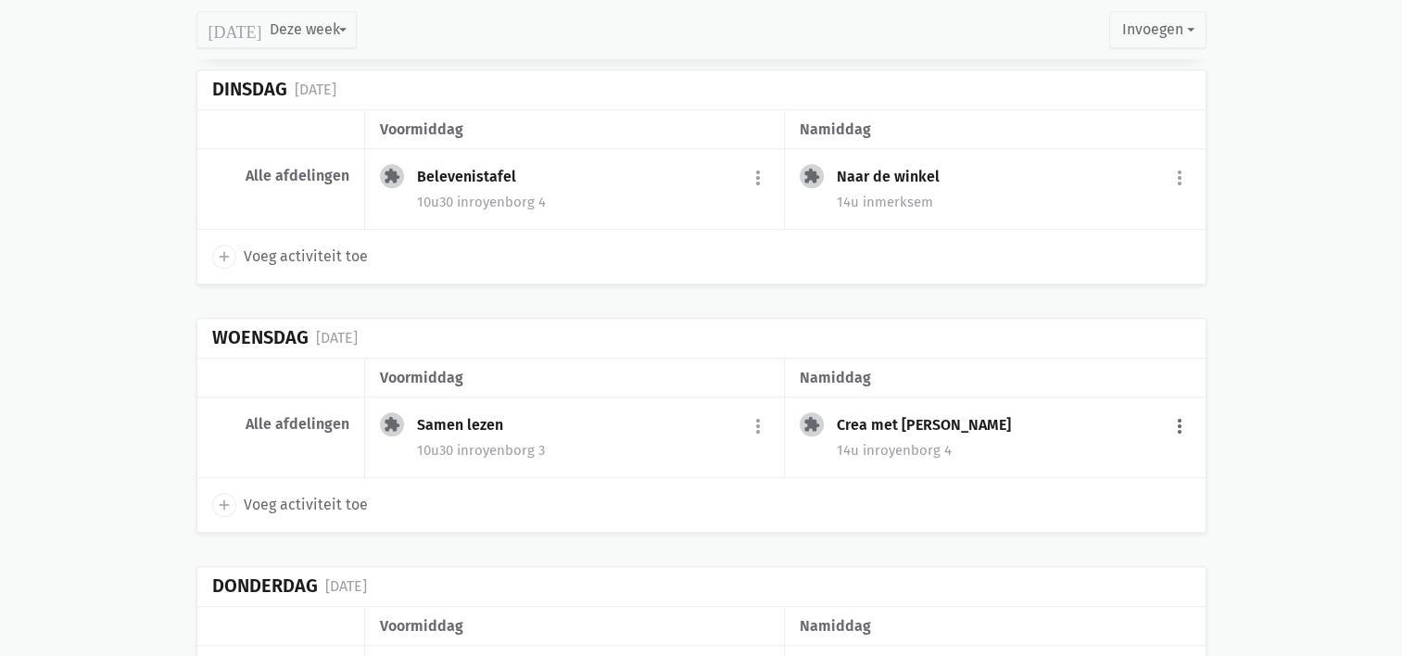
click at [1182, 417] on button "more_vert" at bounding box center [1179, 426] width 22 height 35
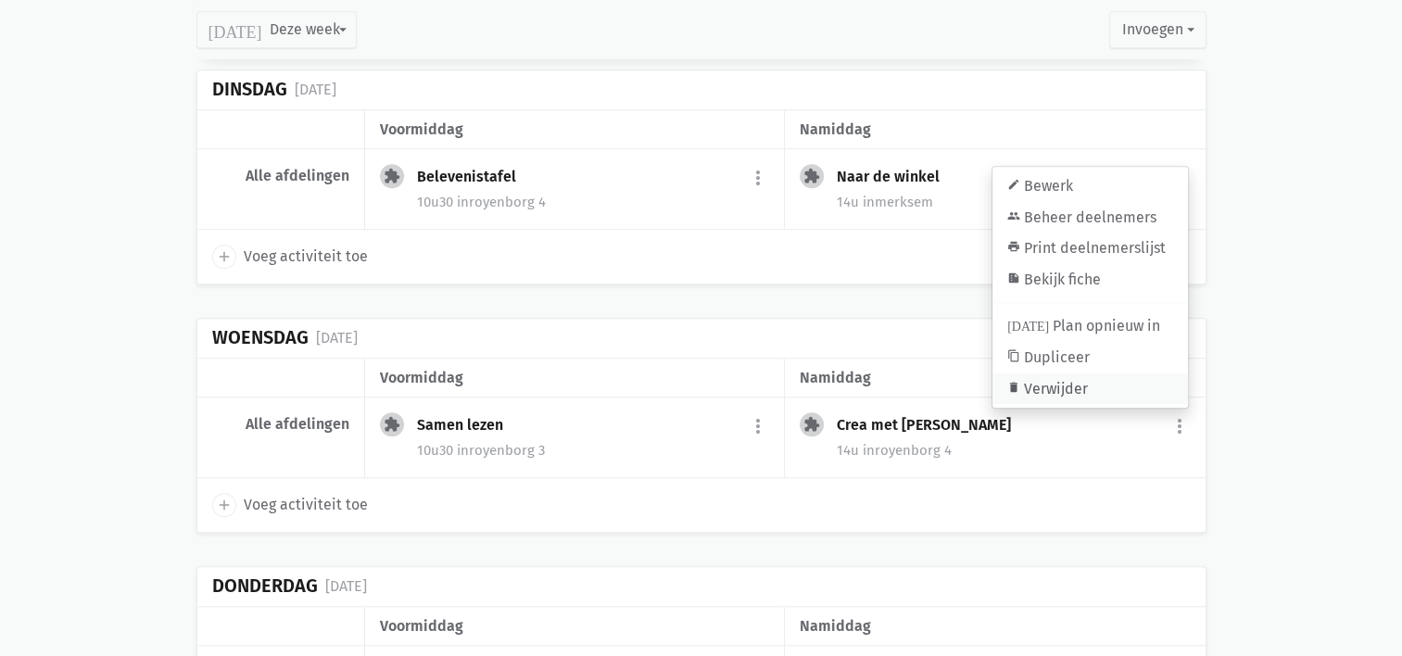
drag, startPoint x: 1105, startPoint y: 377, endPoint x: 760, endPoint y: 48, distance: 477.1
click at [1105, 377] on link "delete Verwijder" at bounding box center [1090, 389] width 196 height 32
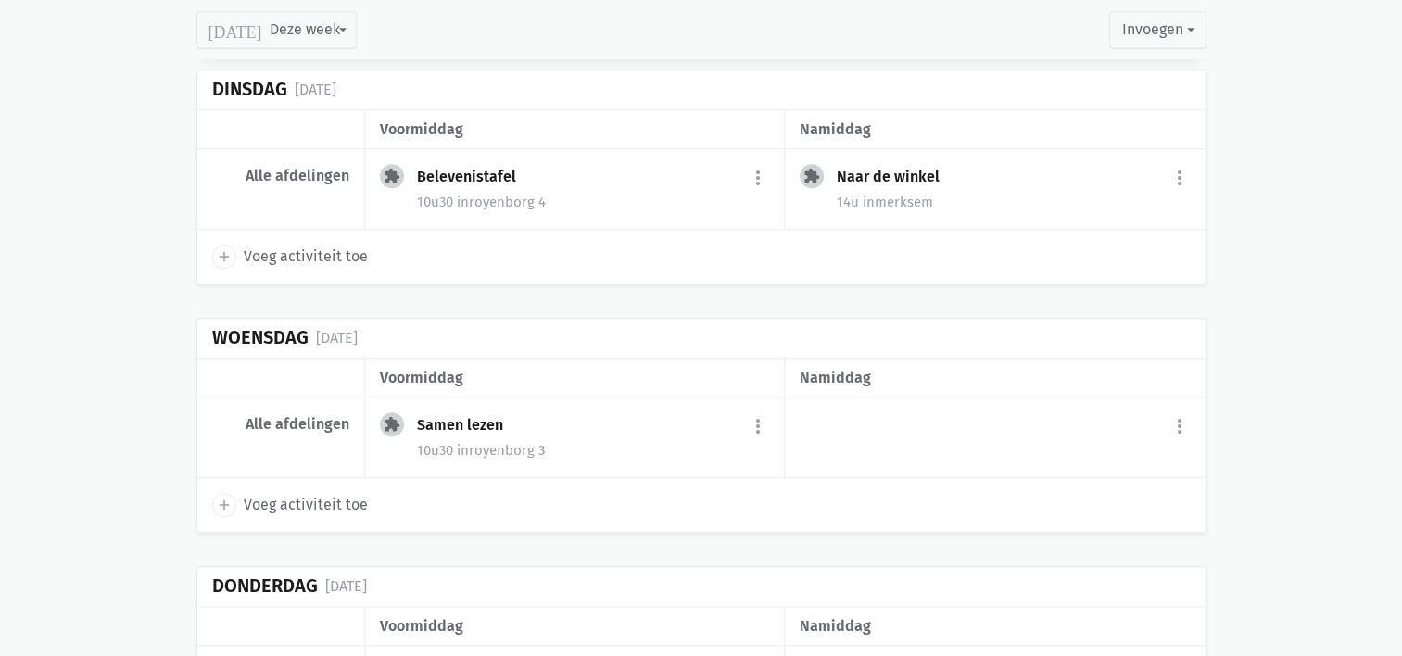
click at [230, 500] on icon "add" at bounding box center [224, 505] width 17 height 17
select select "14:00"
select select "15:00"
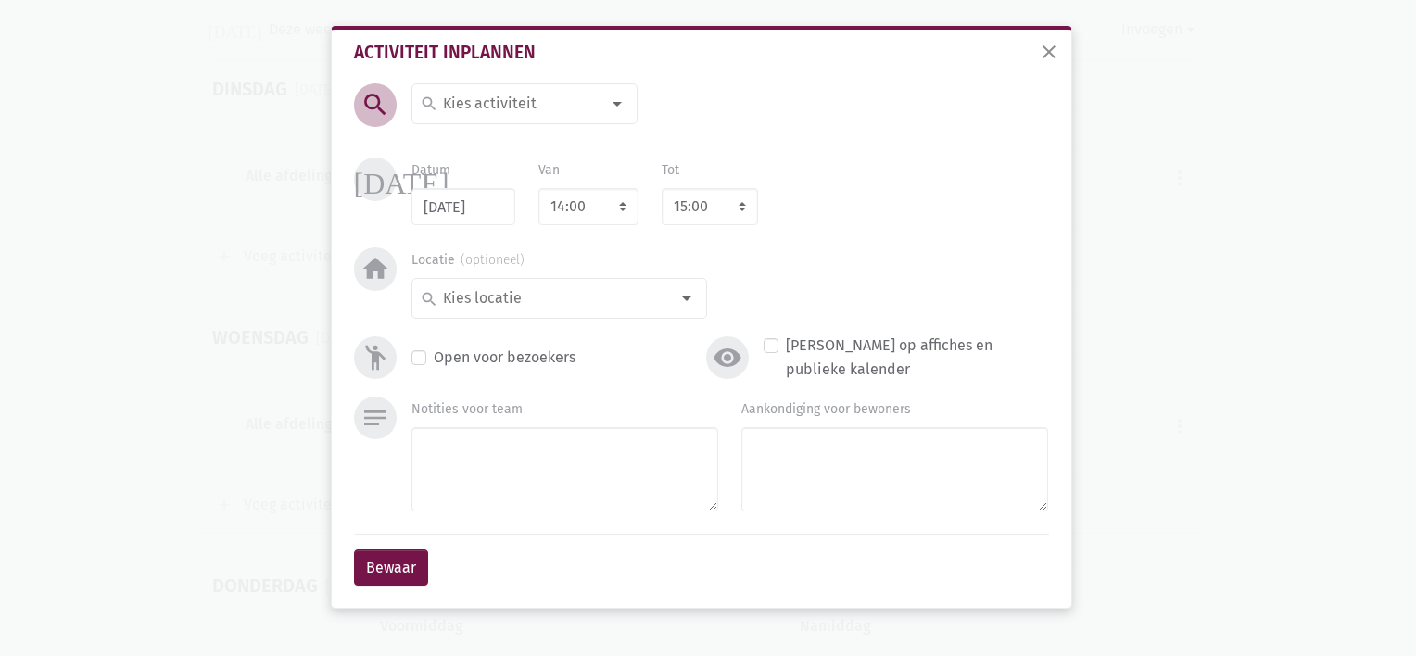
click at [467, 107] on input at bounding box center [520, 104] width 160 height 24
type input "Dansnamiddag"
click at [470, 141] on label "Dansnamiddag" at bounding box center [492, 141] width 101 height 24
click at [552, 289] on input at bounding box center [554, 298] width 229 height 24
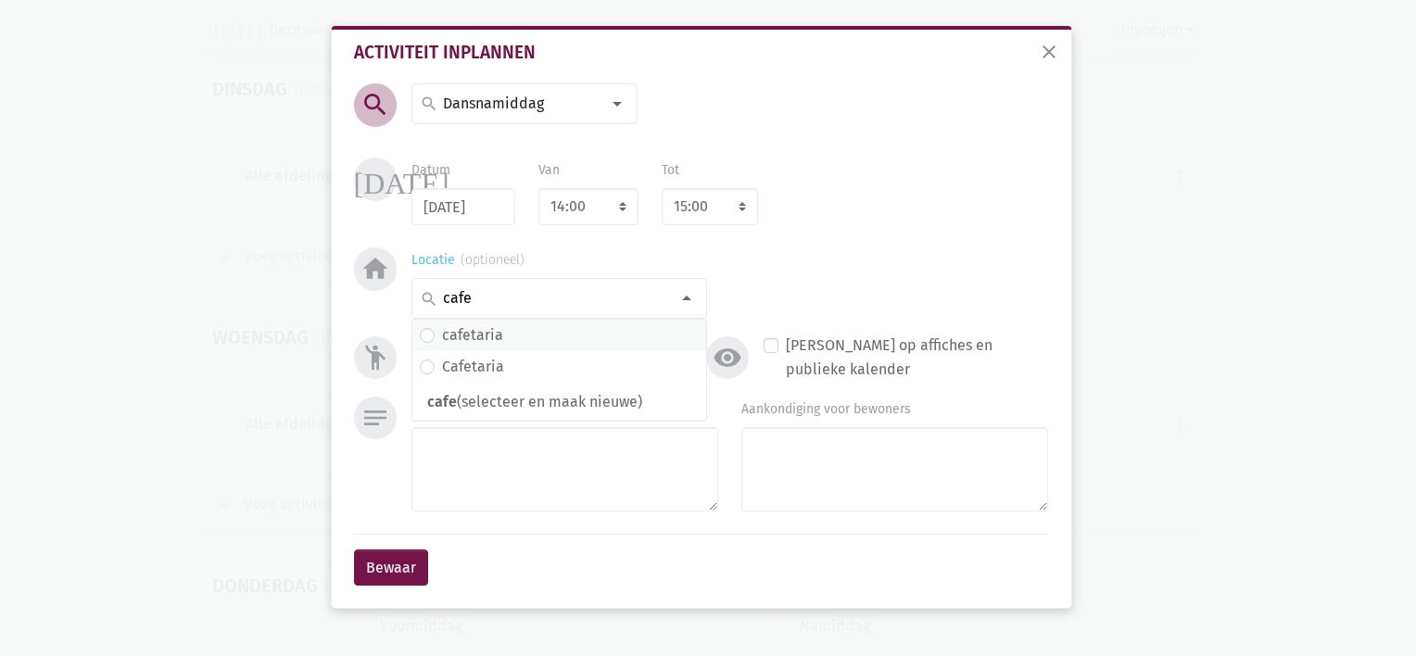
type input "cafe"
click at [503, 329] on span "cafetaria" at bounding box center [559, 335] width 279 height 24
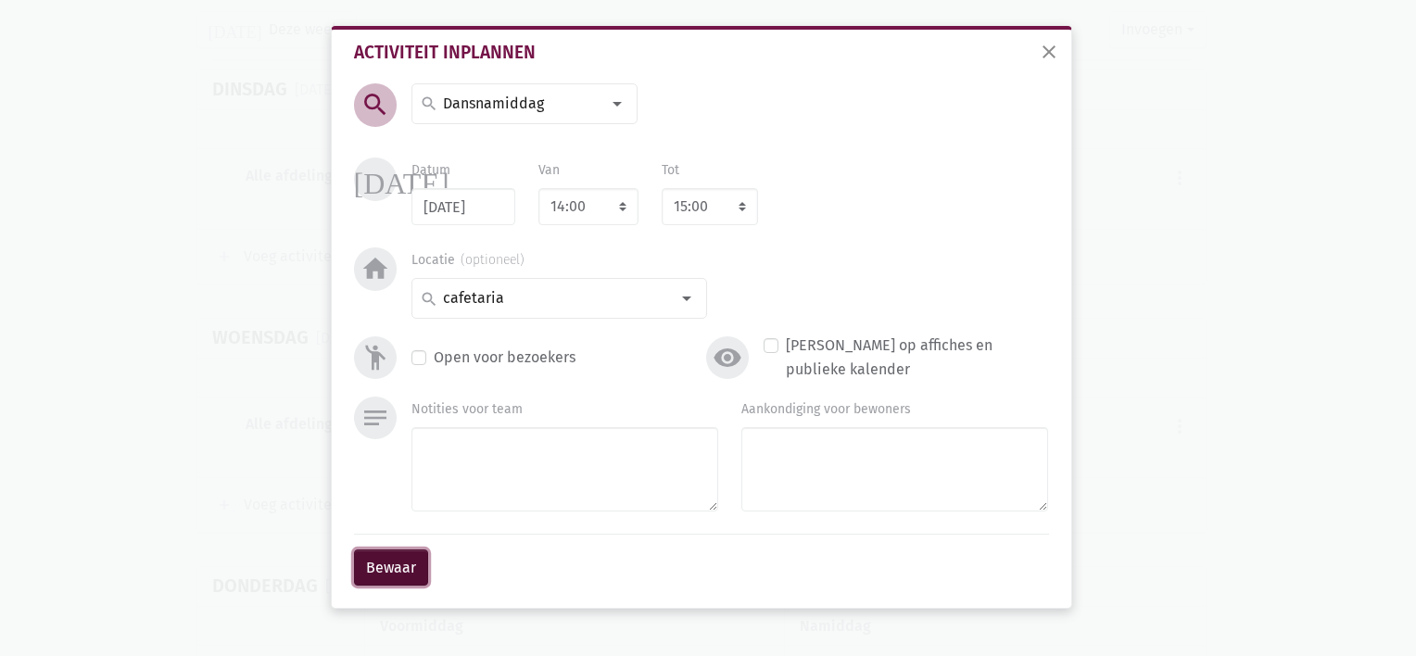
click at [393, 556] on button "Bewaar" at bounding box center [391, 567] width 74 height 37
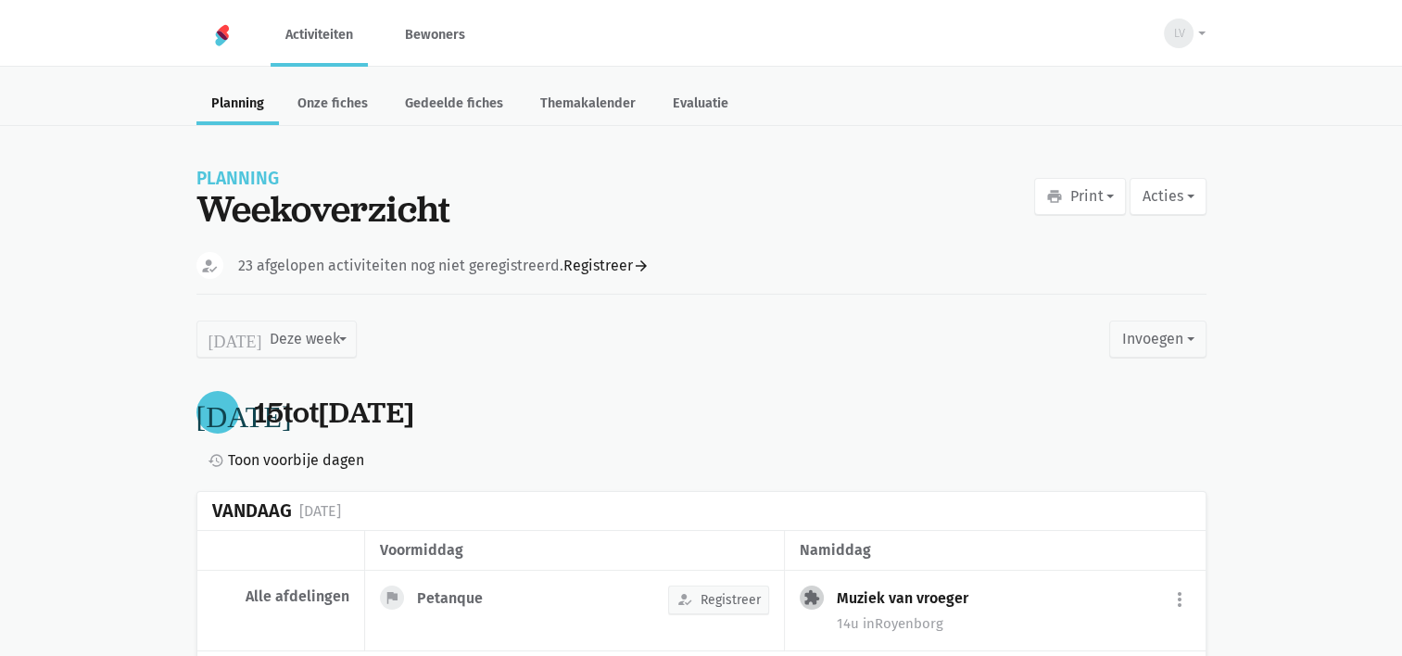
scroll to position [0, 0]
click at [1071, 189] on button "print Print" at bounding box center [1080, 196] width 92 height 37
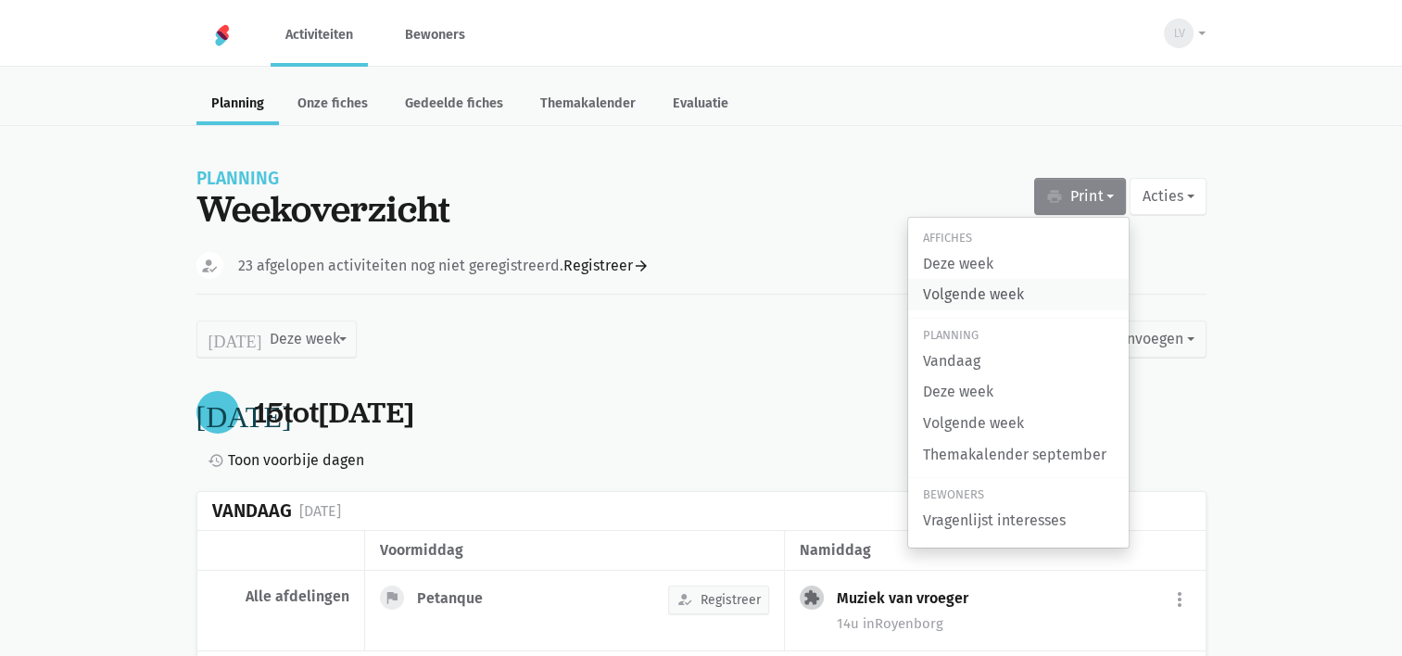
click at [984, 304] on link "Volgende week" at bounding box center [1018, 295] width 221 height 32
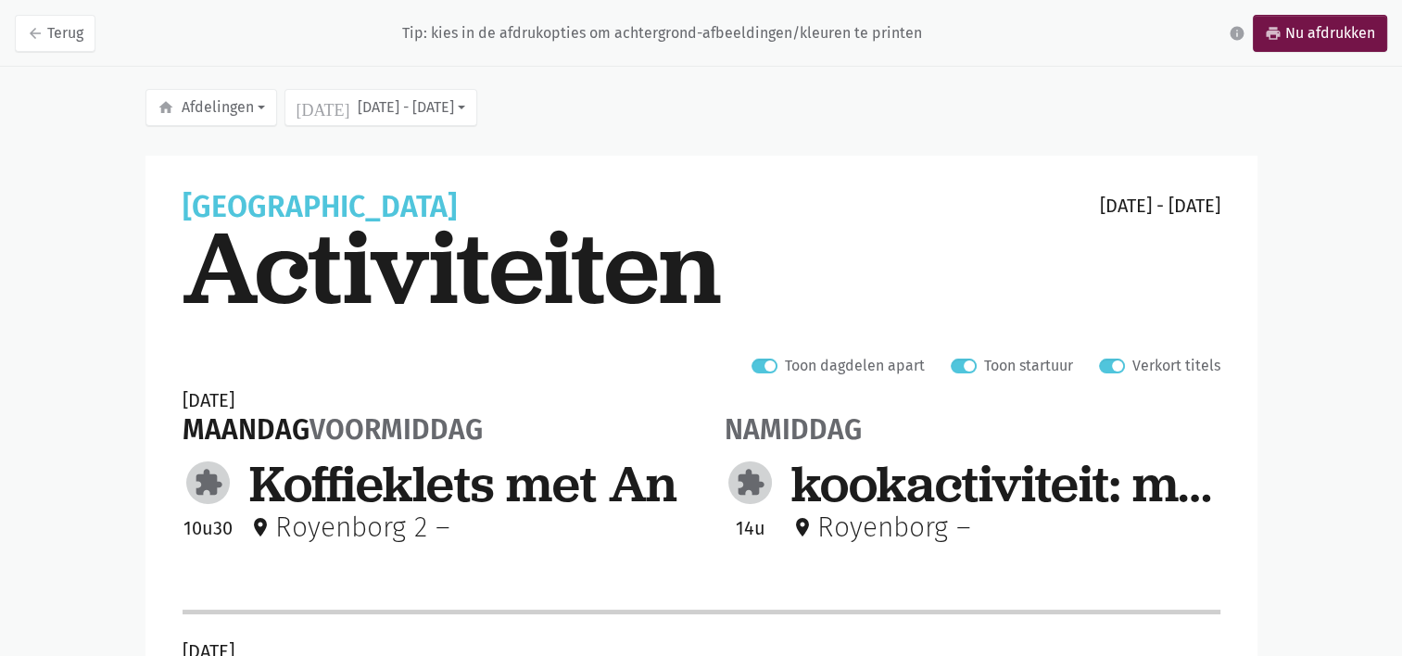
click at [1132, 360] on label "Verkort titels" at bounding box center [1176, 366] width 88 height 24
click at [1114, 360] on input "Verkort titels" at bounding box center [1106, 363] width 15 height 19
checkbox input "false"
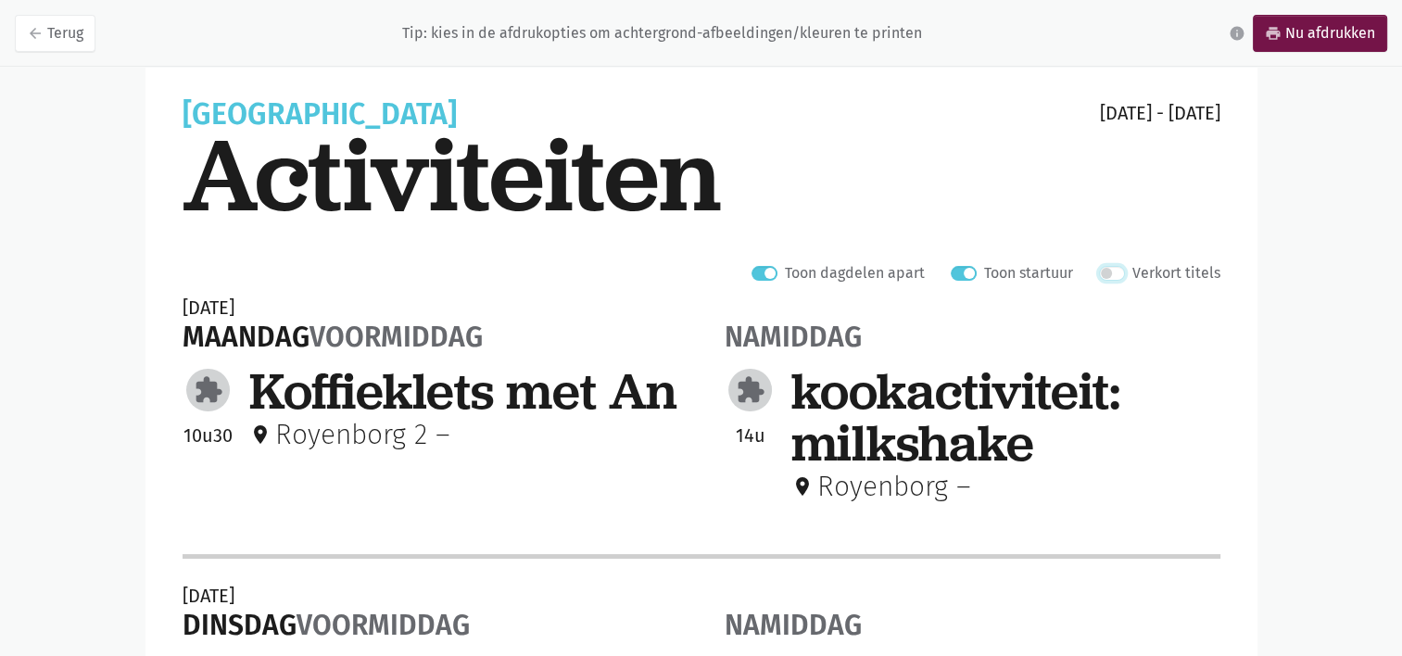
scroll to position [82, 0]
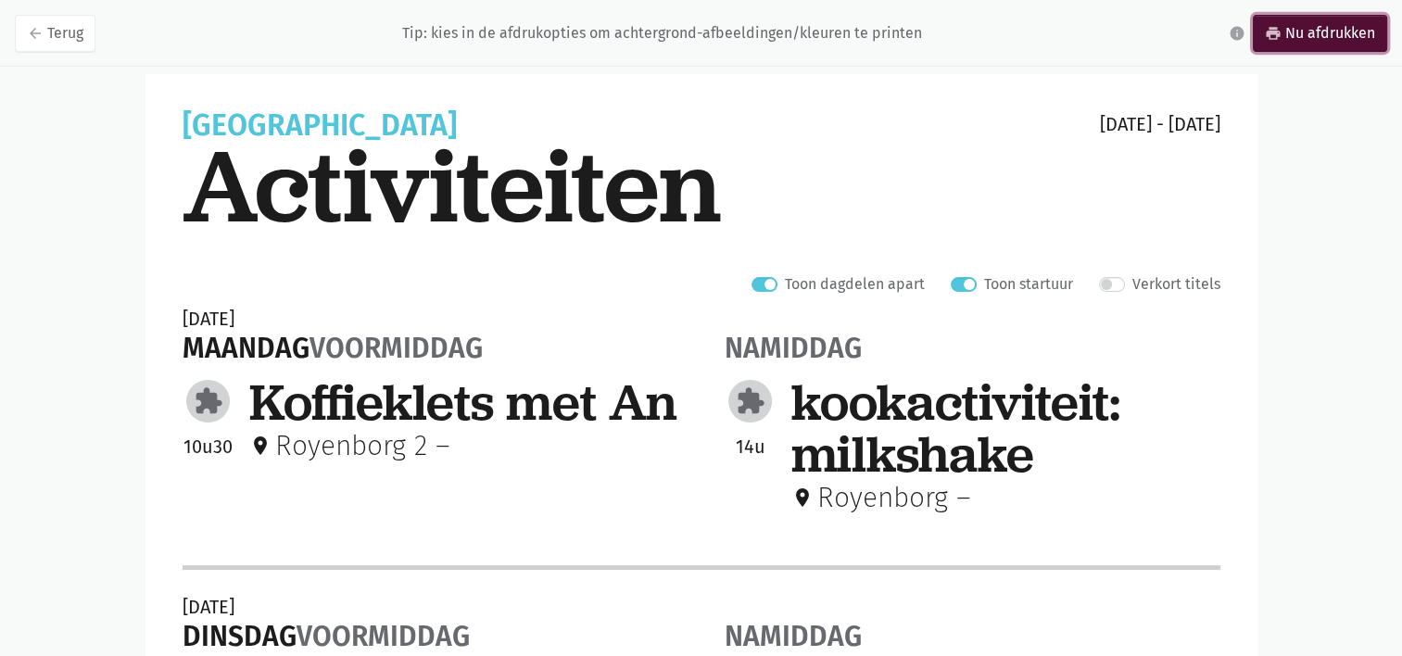
click at [1301, 32] on link "print Nu afdrukken" at bounding box center [1320, 33] width 134 height 37
